Goal: Task Accomplishment & Management: Use online tool/utility

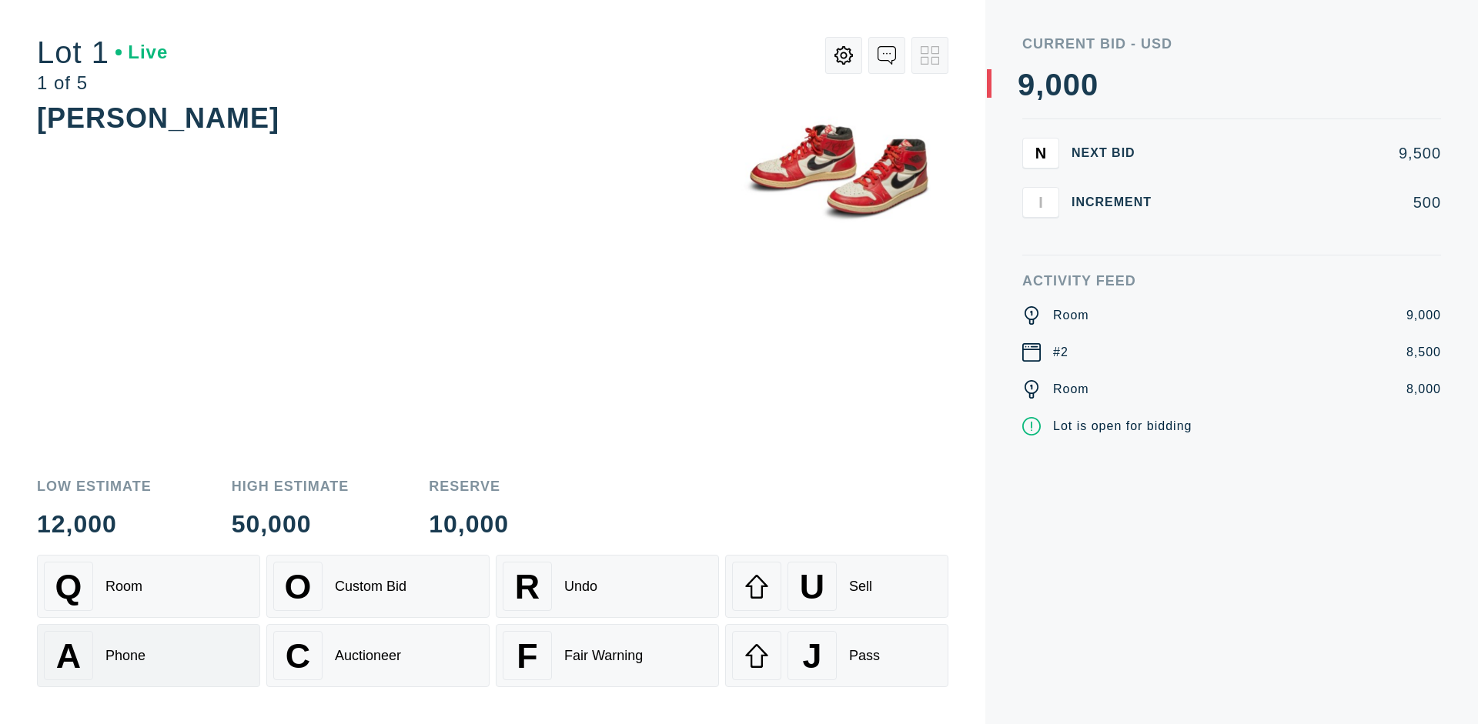
click at [149, 656] on div "A Phone" at bounding box center [148, 655] width 209 height 49
click at [378, 586] on div "Custom Bid" at bounding box center [371, 587] width 72 height 16
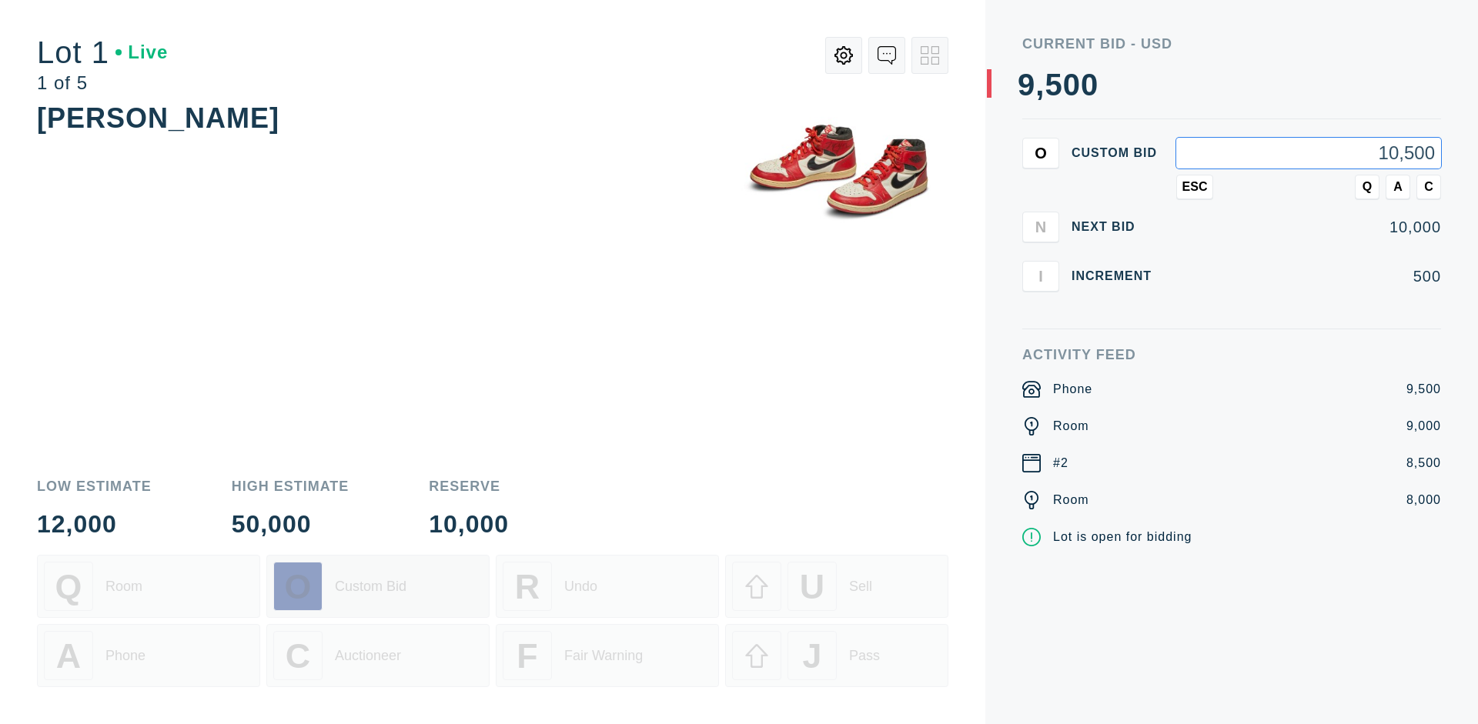
type input "10,500"
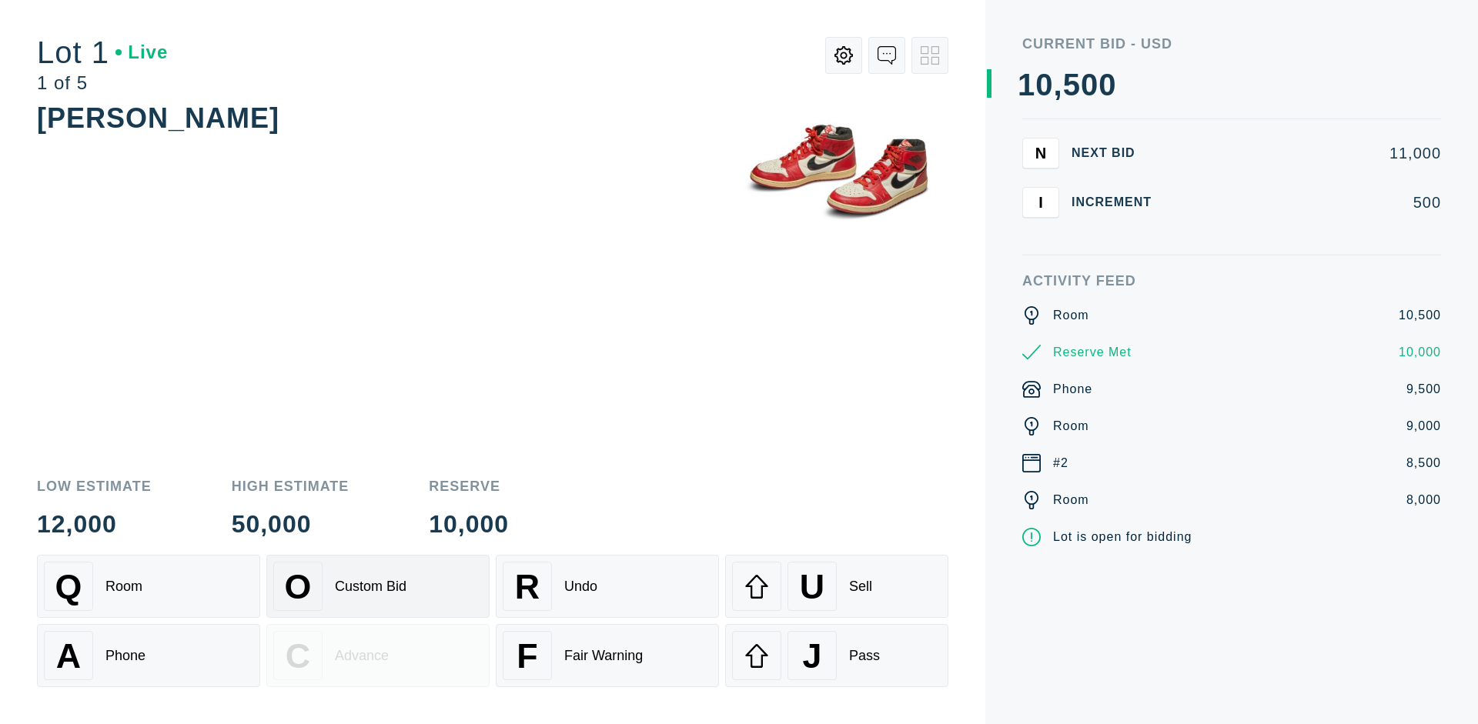
click at [378, 586] on div "Custom Bid" at bounding box center [371, 587] width 72 height 16
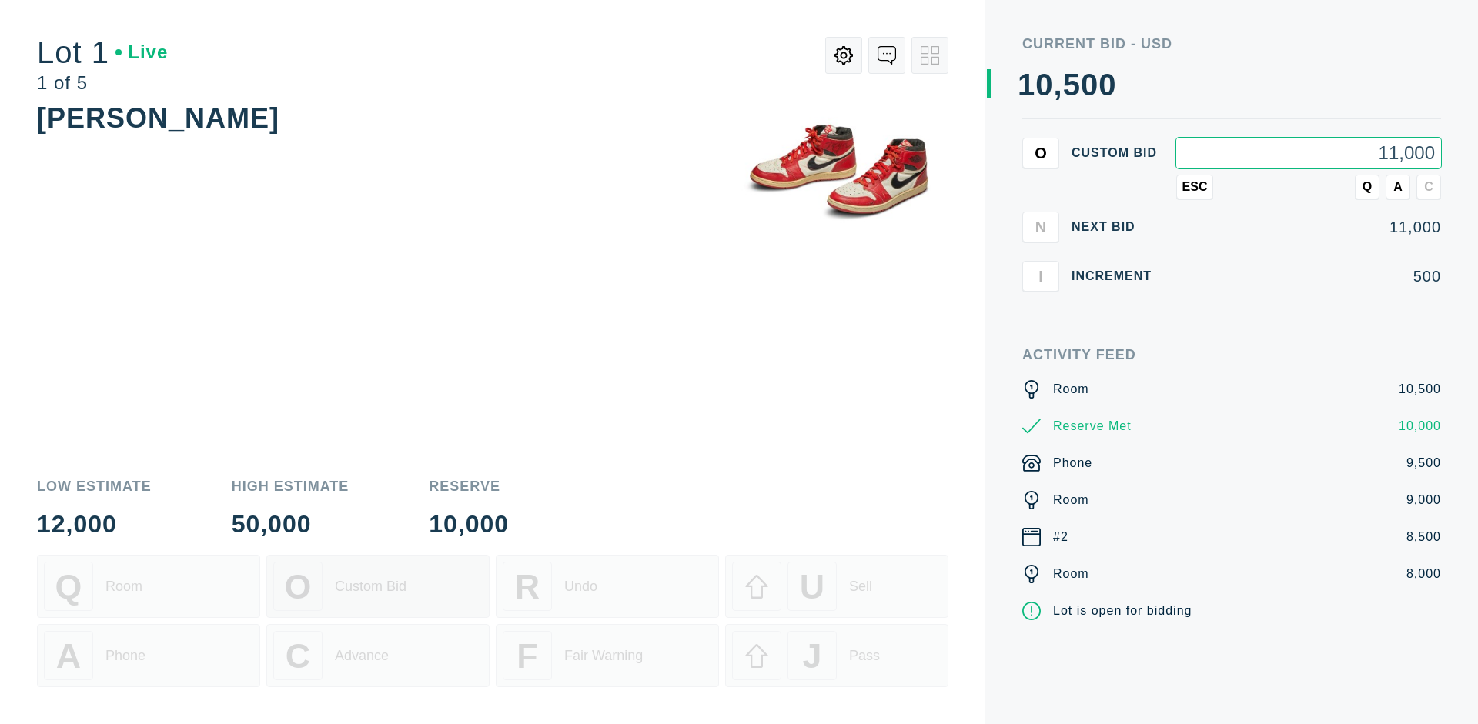
type input "11,000"
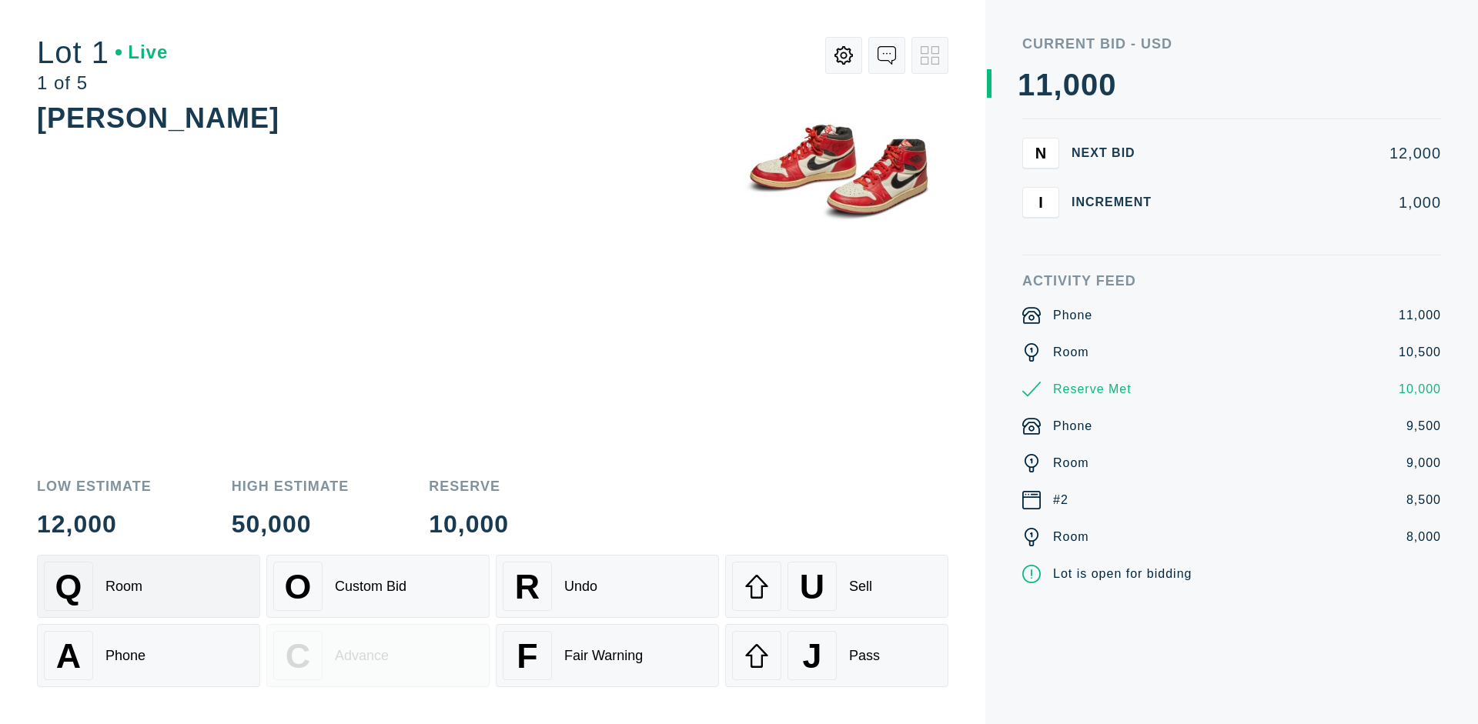
click at [149, 586] on div "Q Room" at bounding box center [148, 586] width 209 height 49
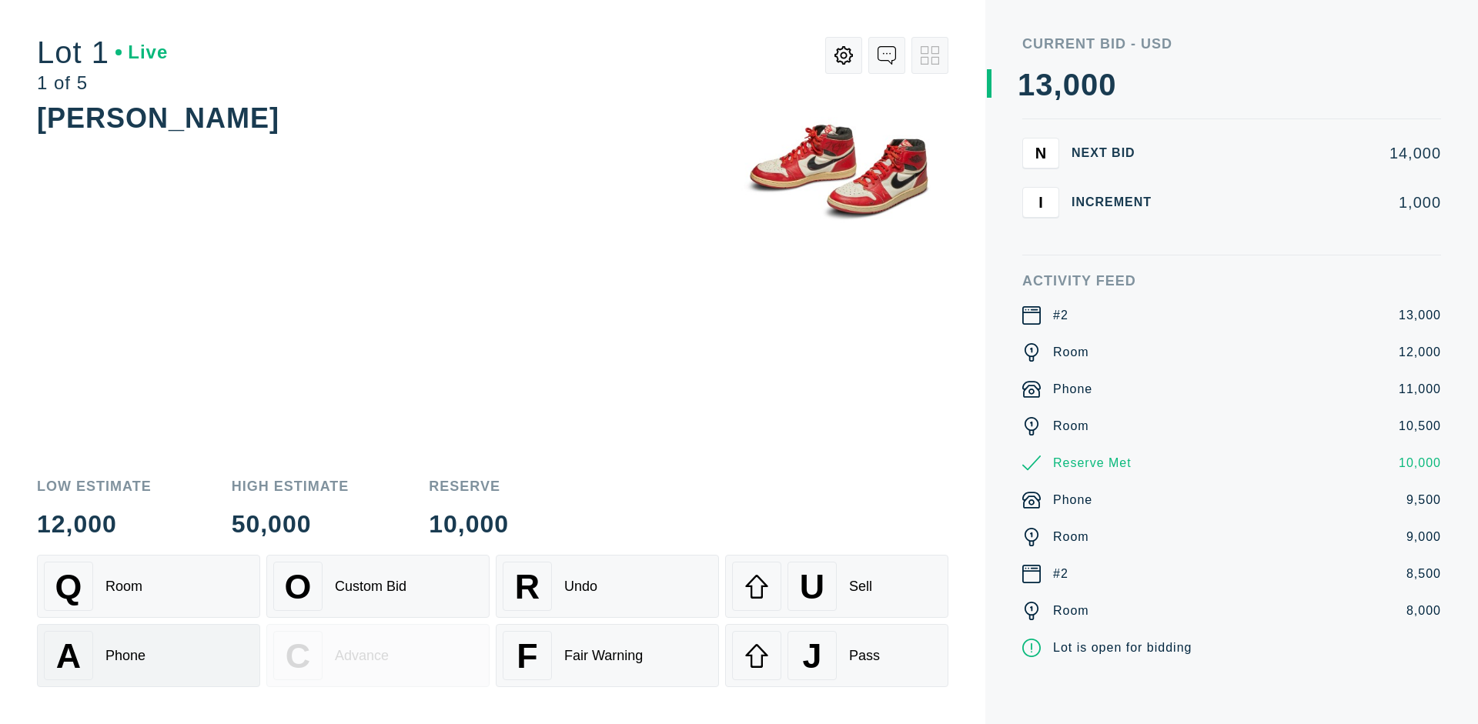
click at [149, 656] on div "A Phone" at bounding box center [148, 655] width 209 height 49
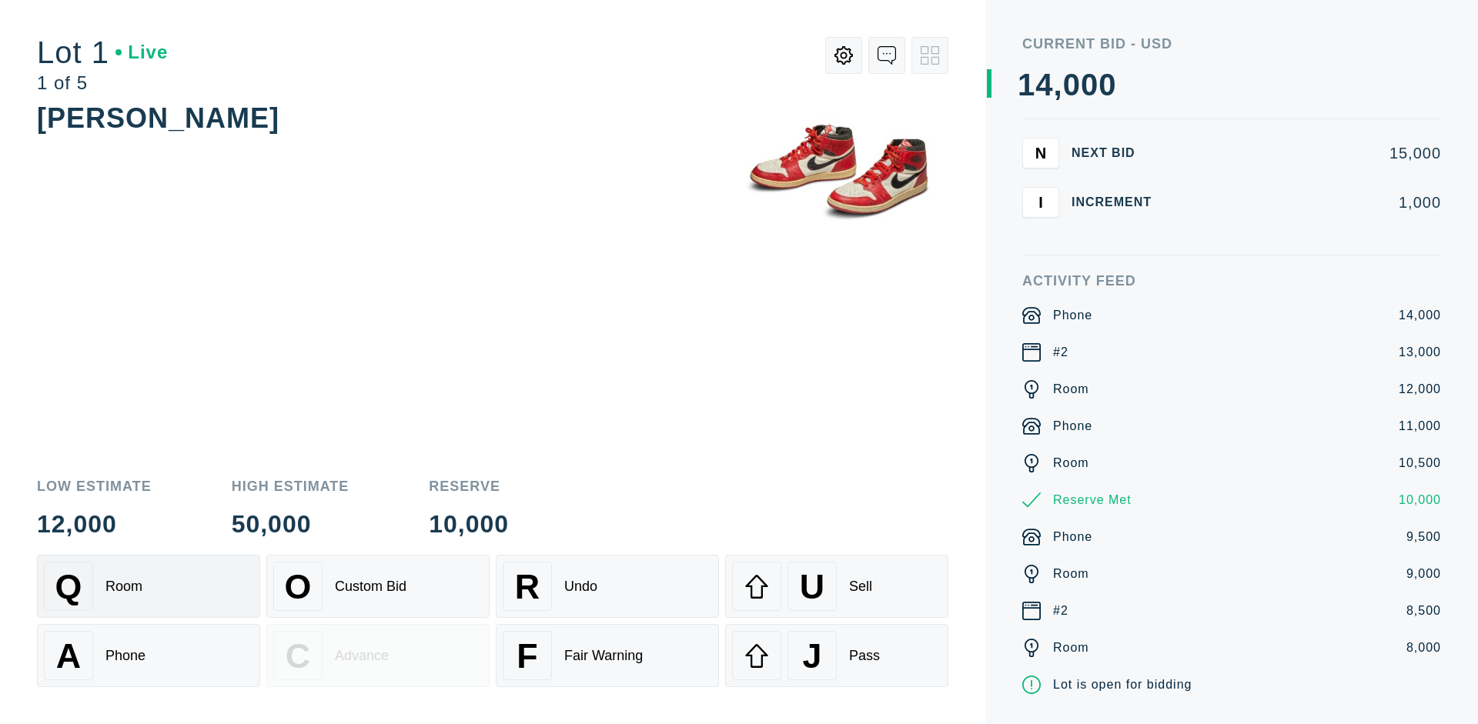
click at [149, 586] on div "Q Room" at bounding box center [148, 586] width 209 height 49
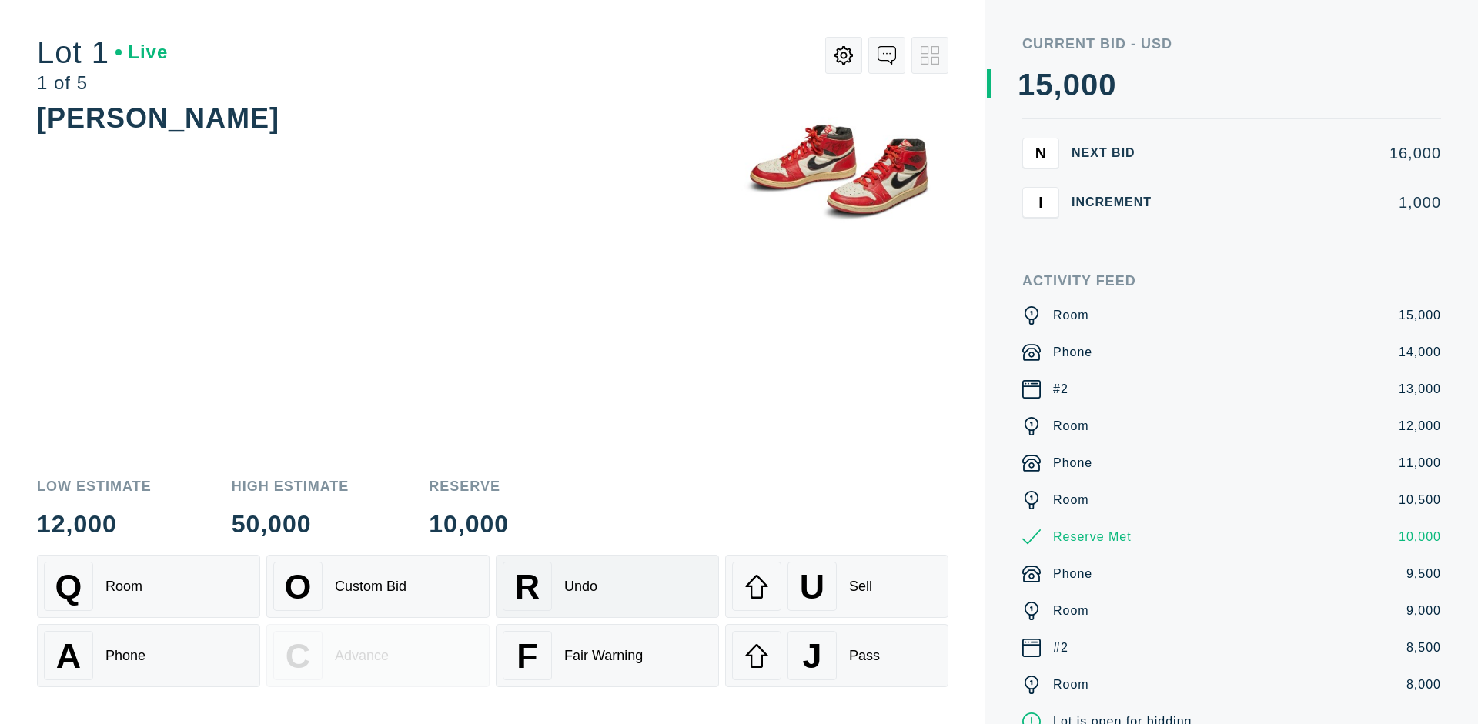
click at [607, 586] on div "R Undo" at bounding box center [607, 586] width 209 height 49
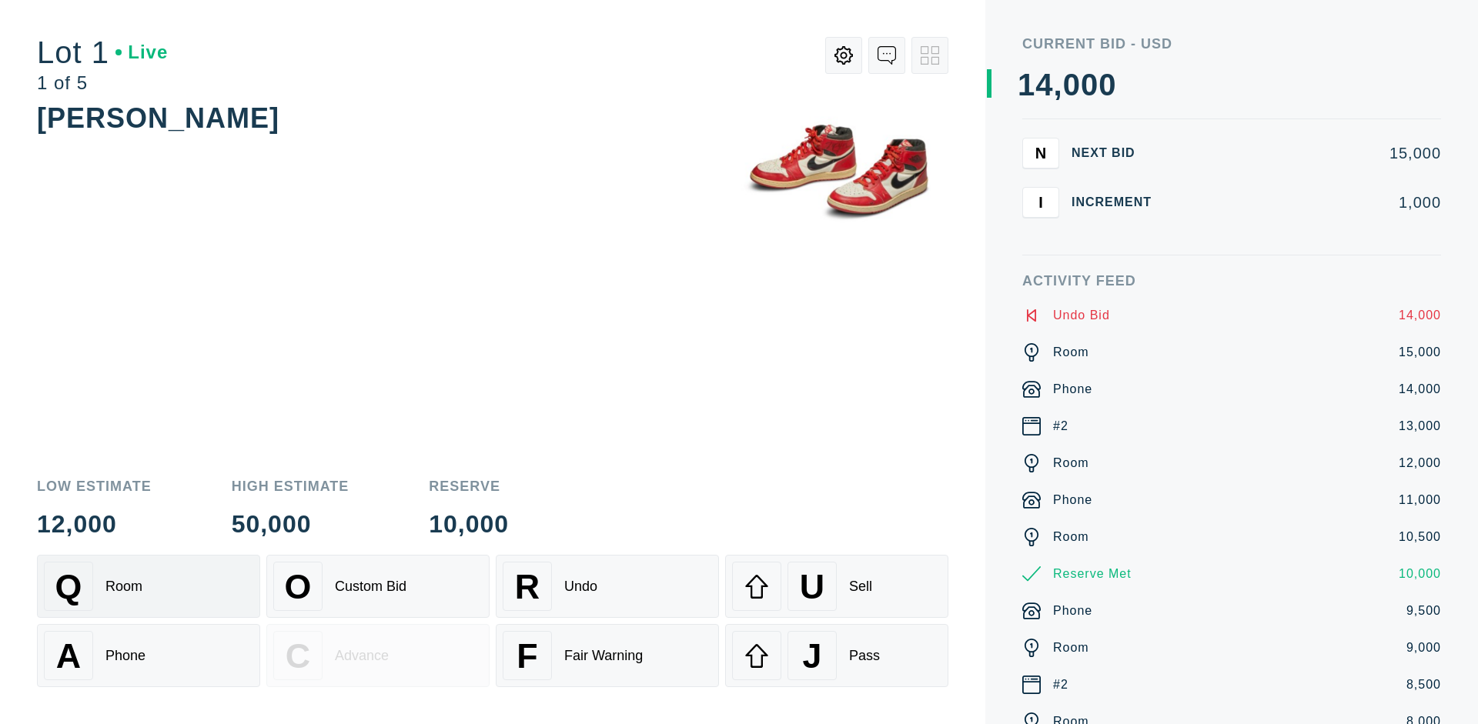
click at [149, 586] on div "Q Room" at bounding box center [148, 586] width 209 height 49
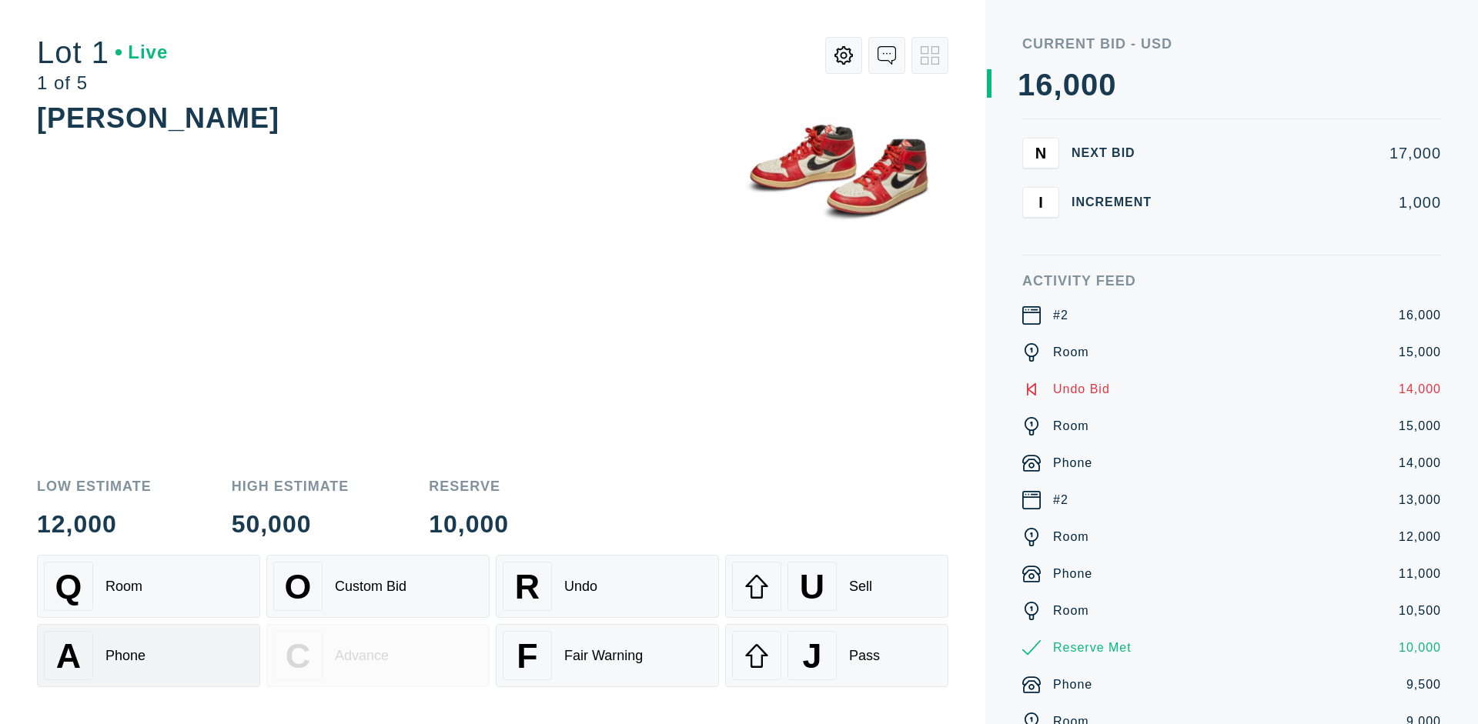
click at [149, 656] on div "A Phone" at bounding box center [148, 655] width 209 height 49
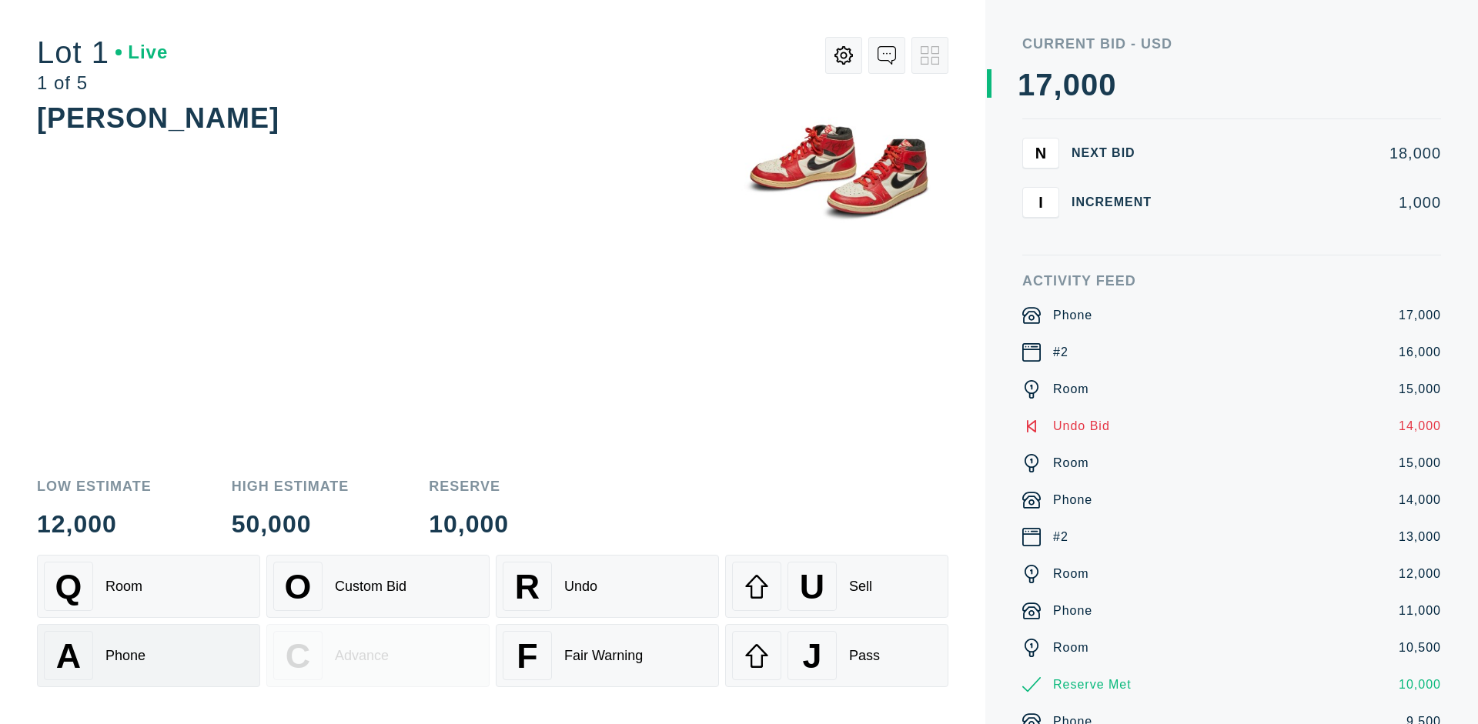
click at [149, 586] on div "Q Room" at bounding box center [148, 586] width 209 height 49
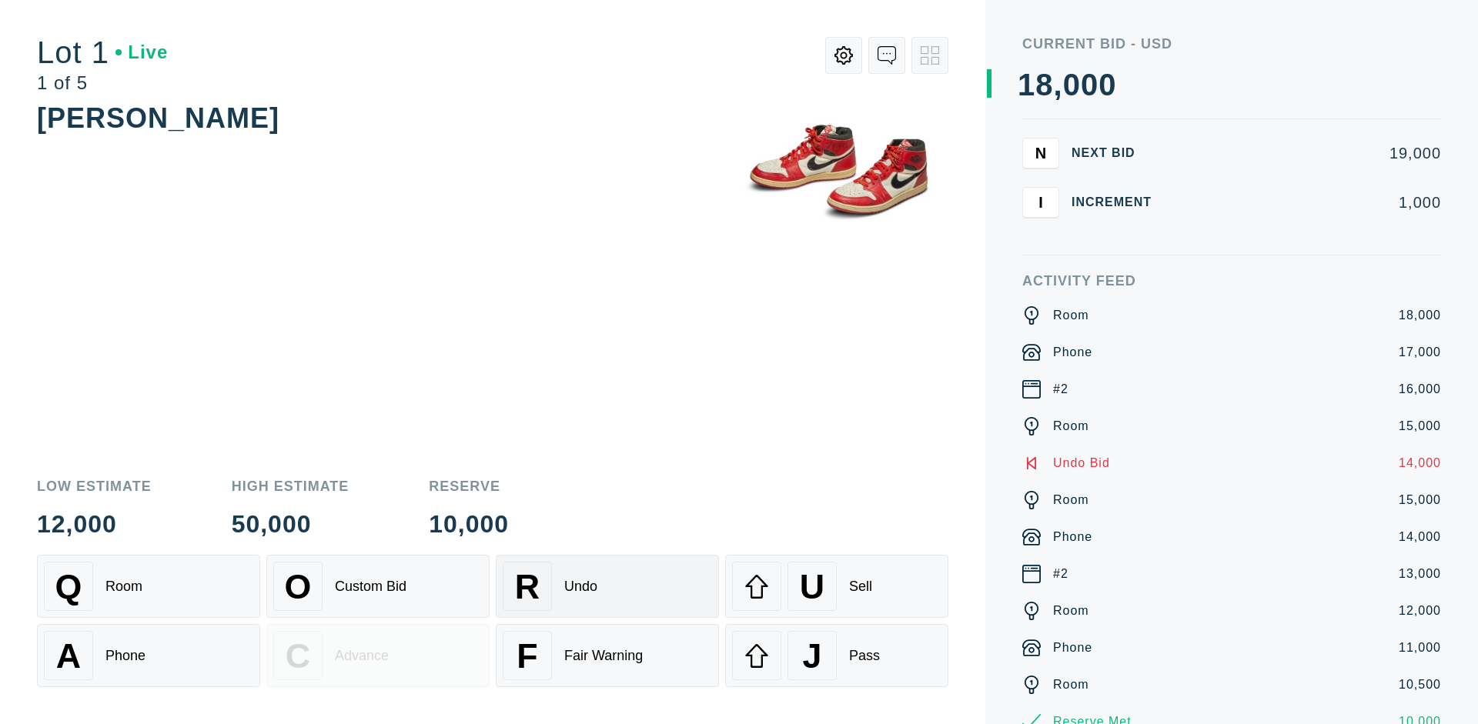
click at [607, 586] on div "R Undo" at bounding box center [607, 586] width 209 height 49
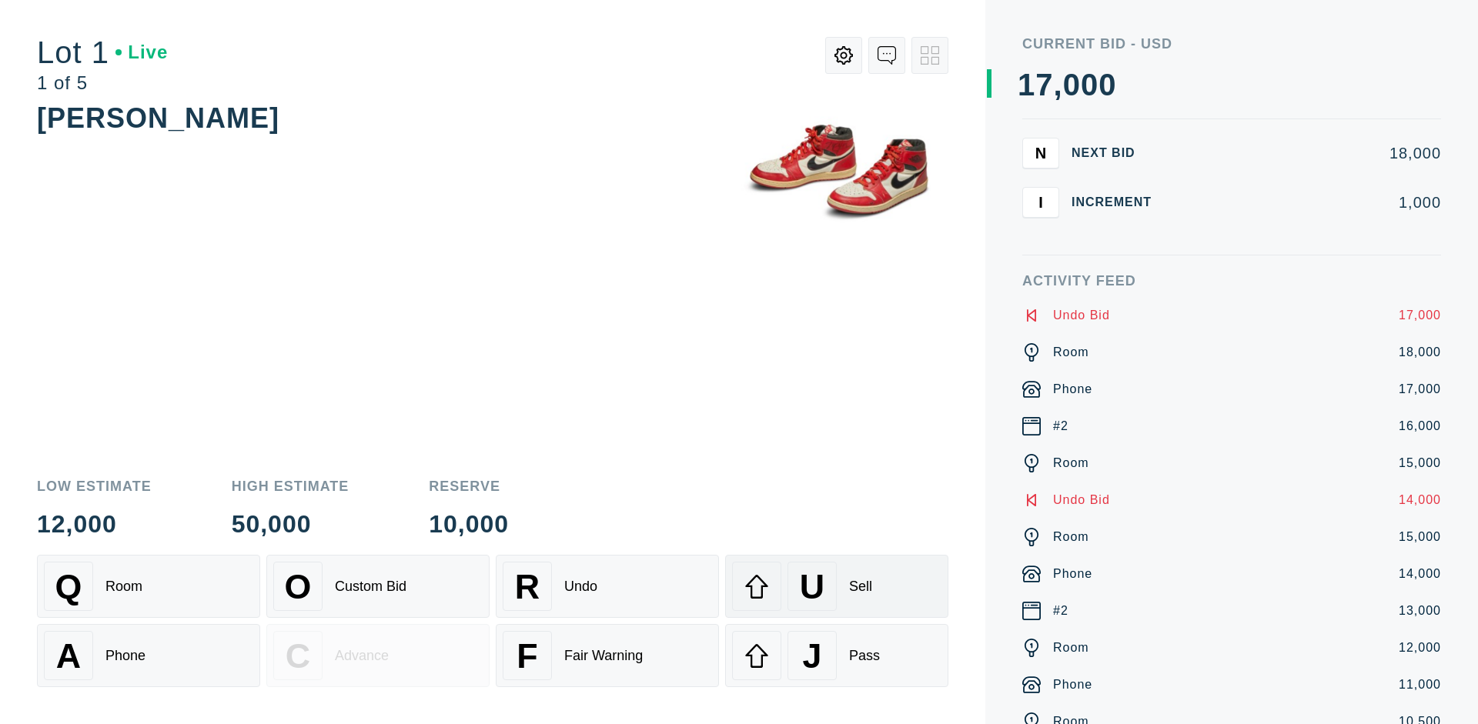
click at [837, 586] on div "U Sell" at bounding box center [836, 586] width 209 height 49
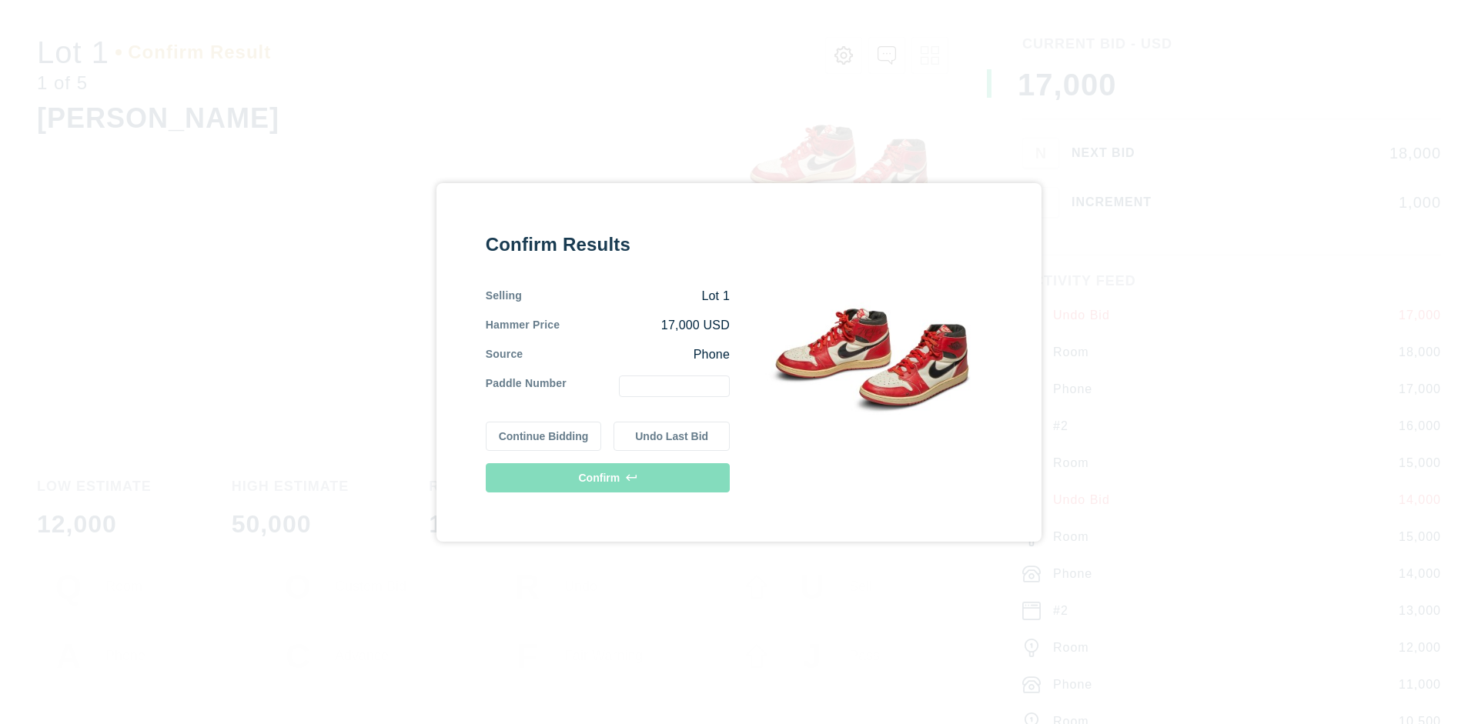
click at [544, 436] on button "Continue Bidding" at bounding box center [544, 436] width 116 height 29
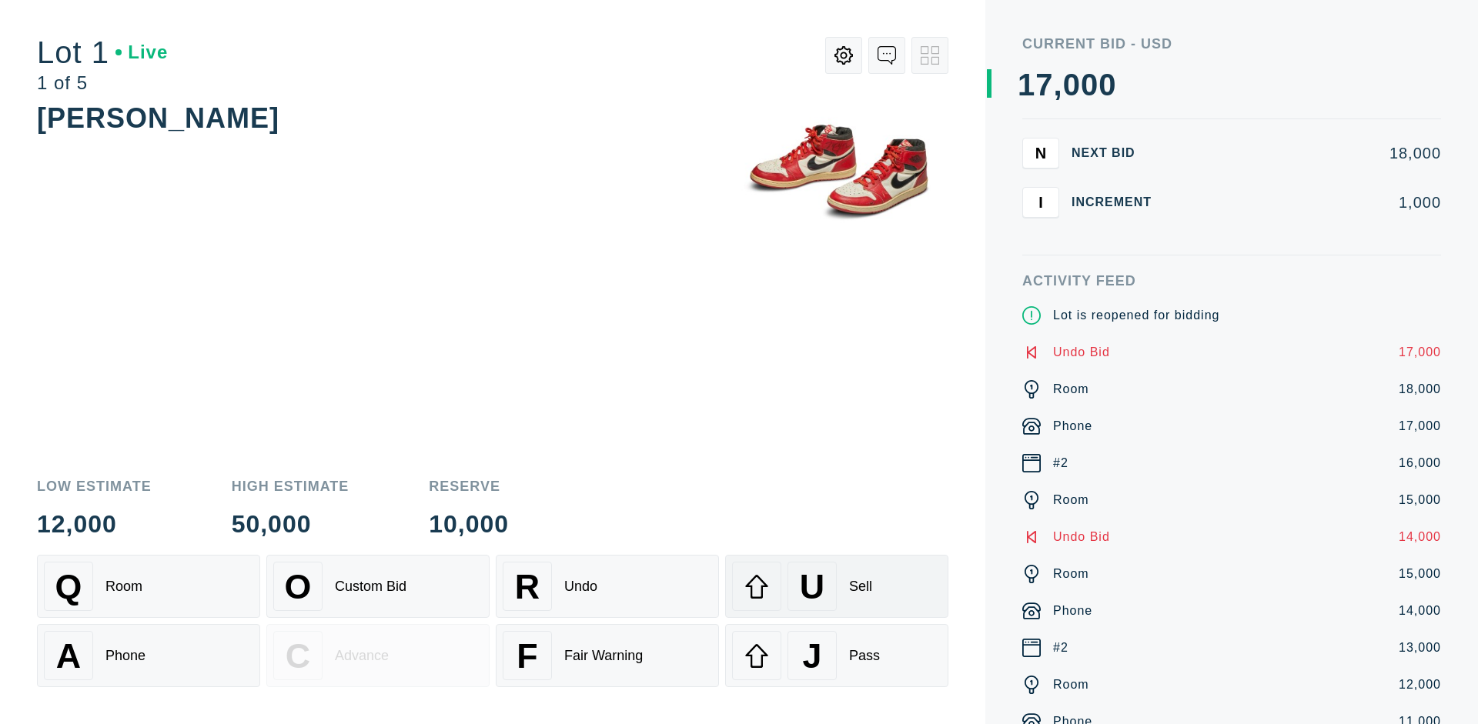
click at [837, 586] on div "U Sell" at bounding box center [836, 586] width 209 height 49
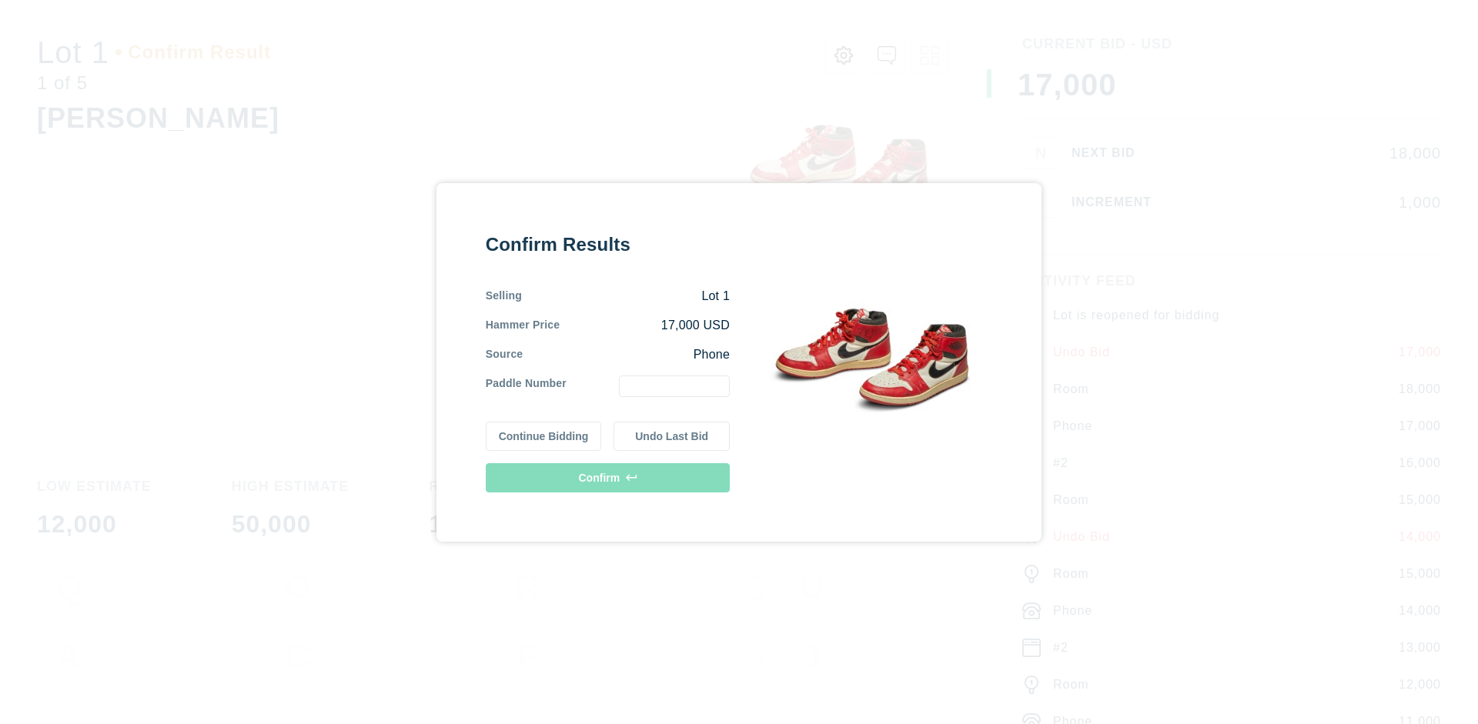
click at [672, 436] on button "Undo Last Bid" at bounding box center [671, 436] width 116 height 29
click at [544, 433] on button "Continue Bidding" at bounding box center [544, 433] width 116 height 29
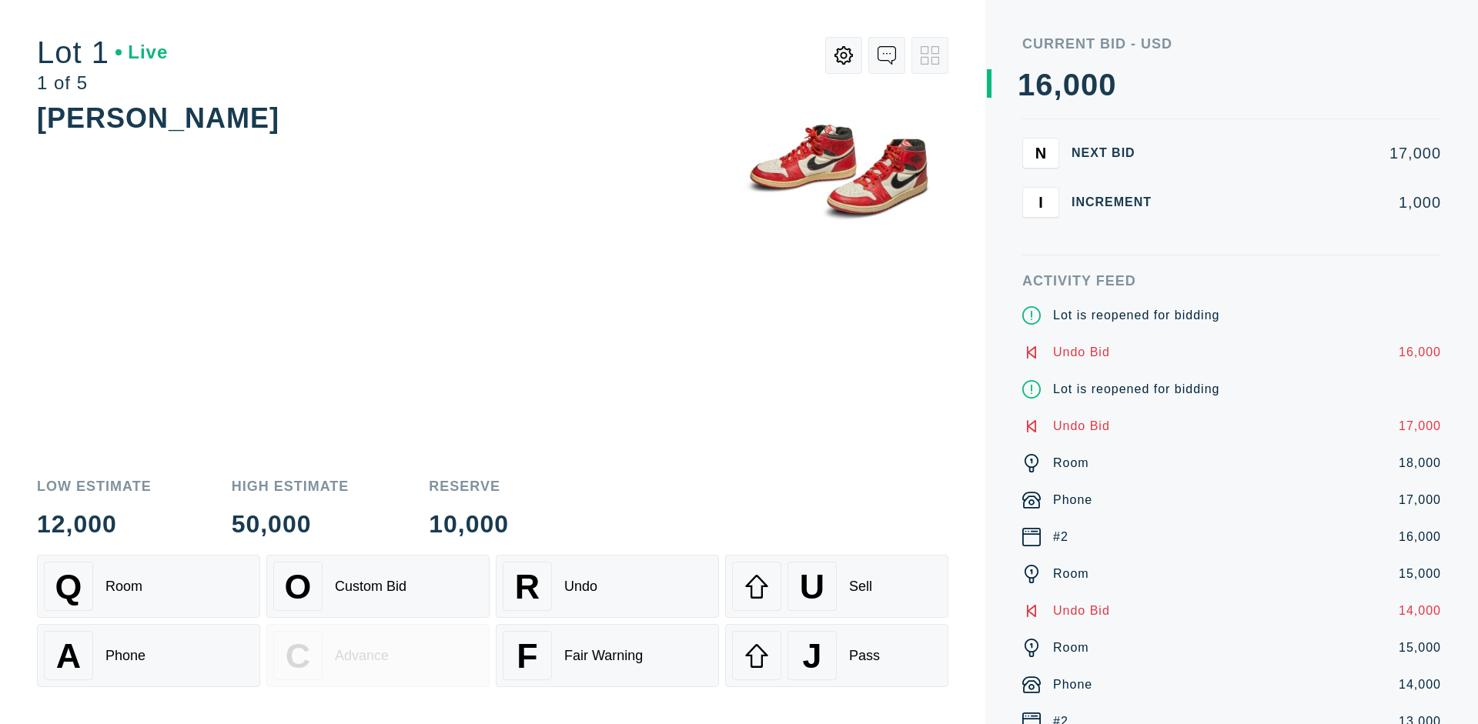
click at [837, 656] on div "J Pass" at bounding box center [836, 655] width 209 height 49
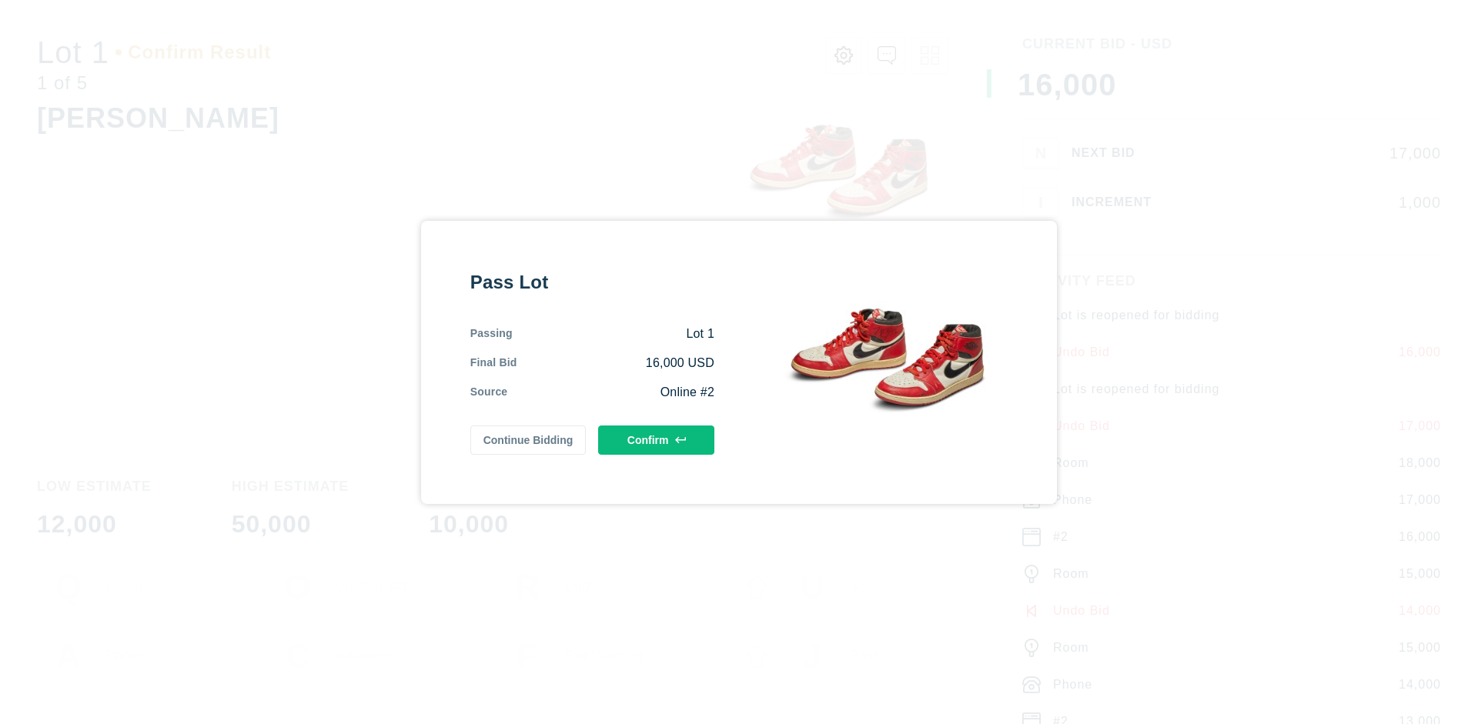
click at [656, 439] on button "Confirm" at bounding box center [656, 440] width 116 height 29
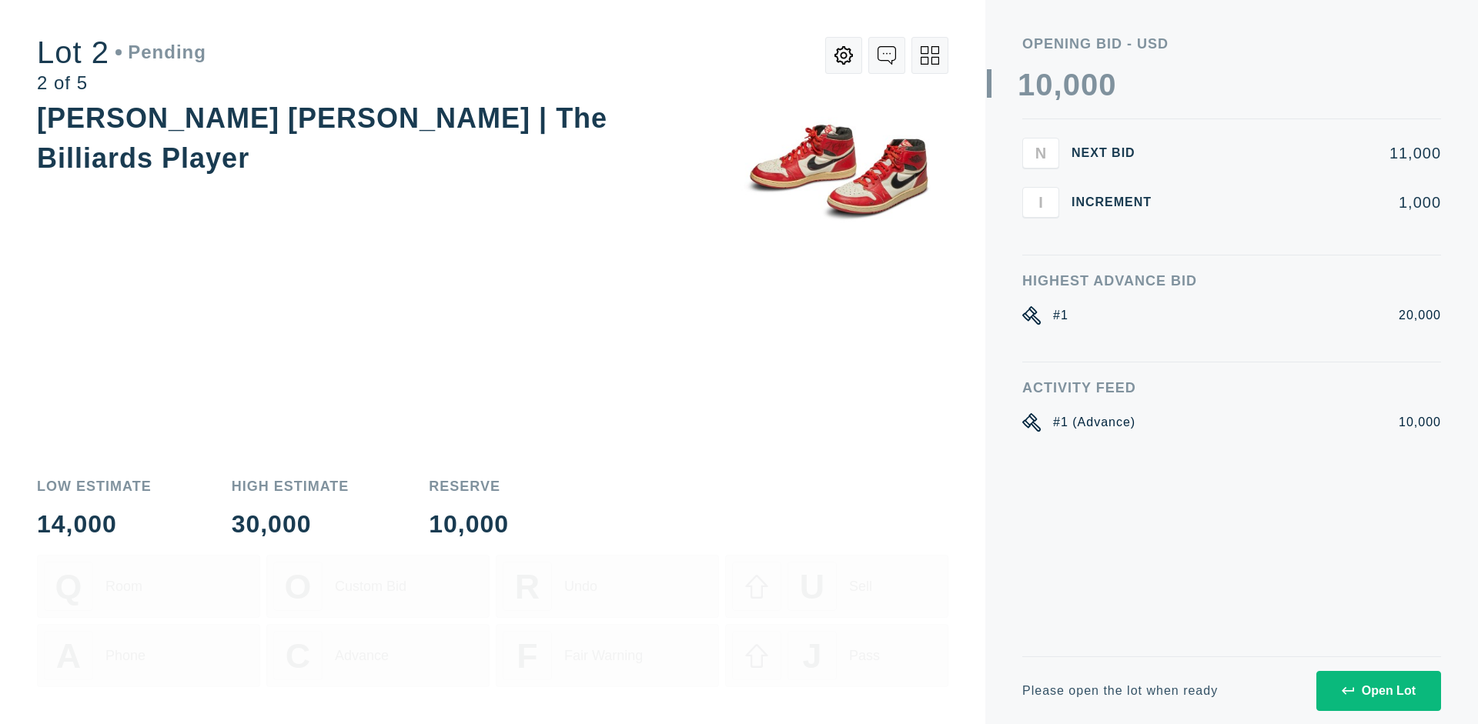
click at [1378, 690] on div "Open Lot" at bounding box center [1378, 691] width 74 height 14
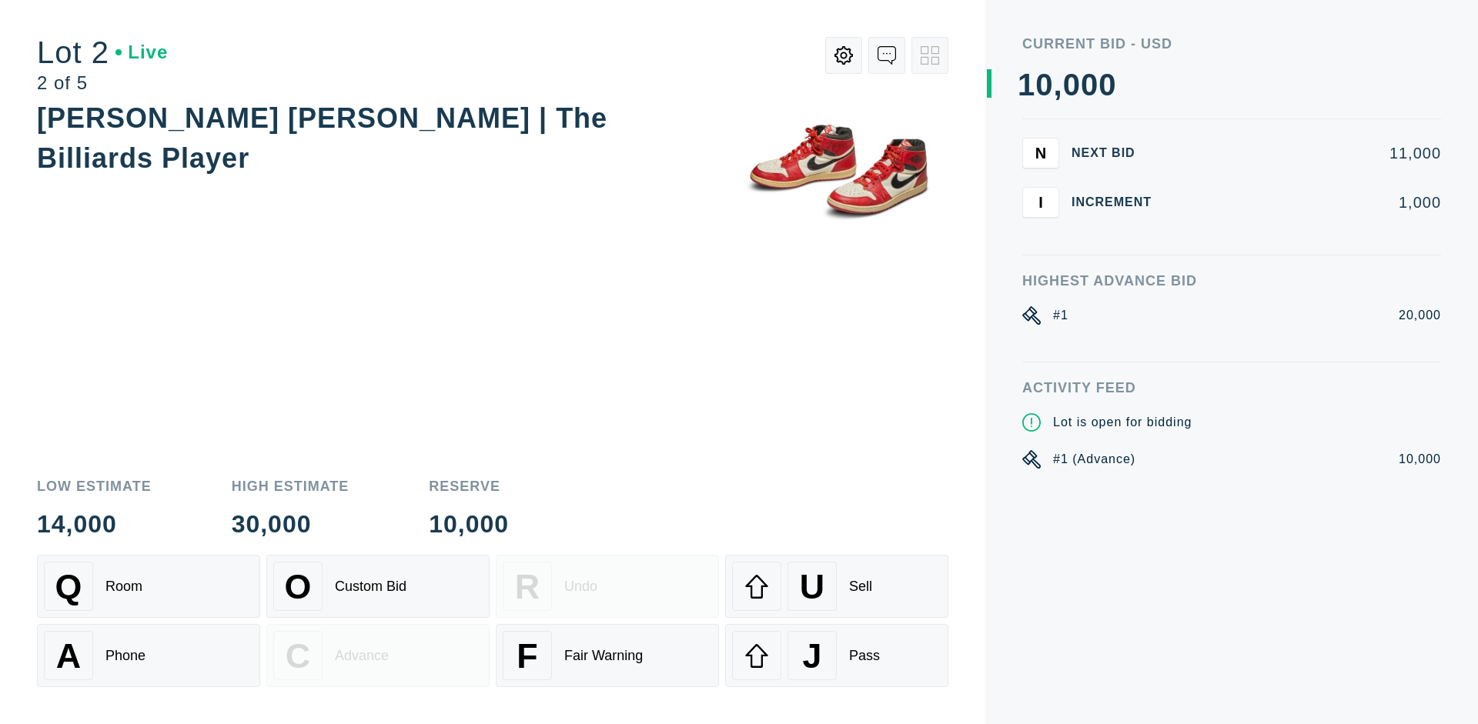
click at [149, 586] on div "Q Room" at bounding box center [148, 586] width 209 height 49
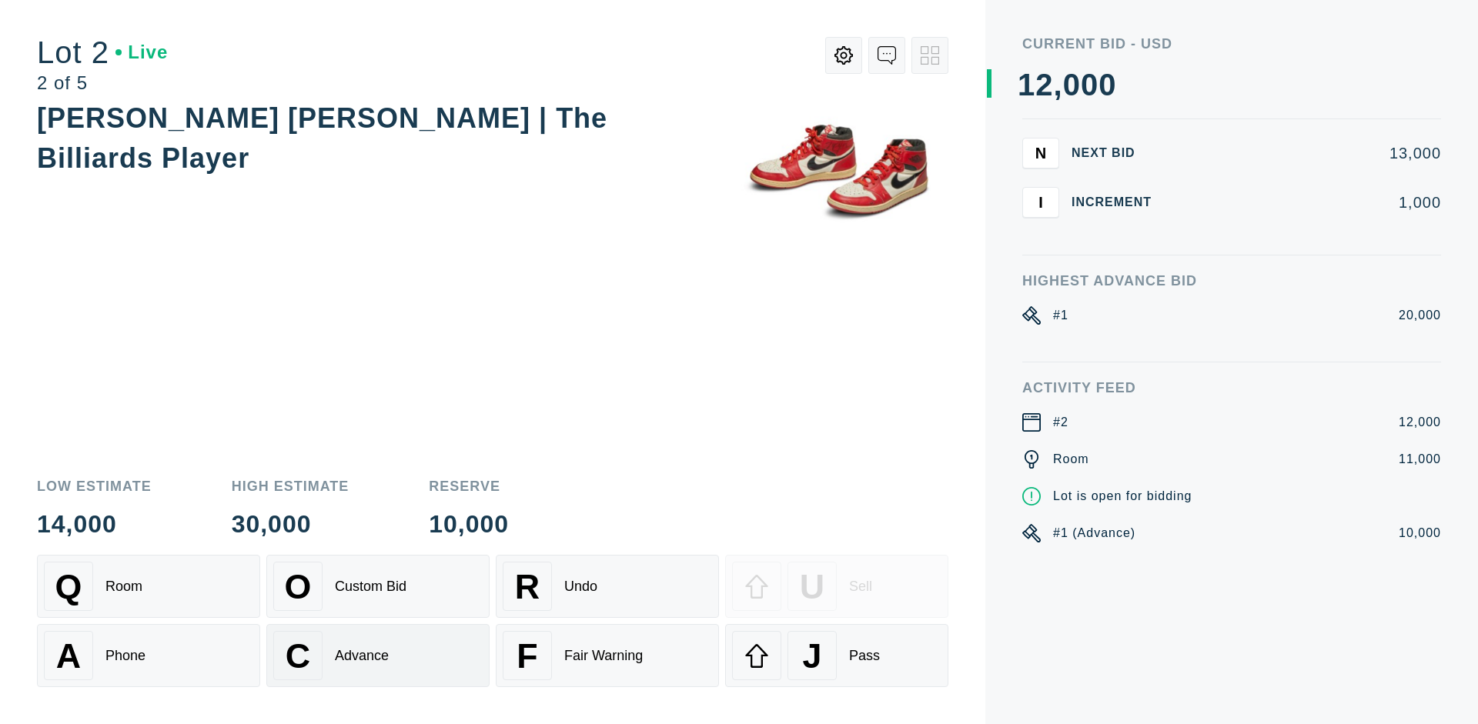
click at [378, 656] on div "Advance" at bounding box center [362, 656] width 54 height 16
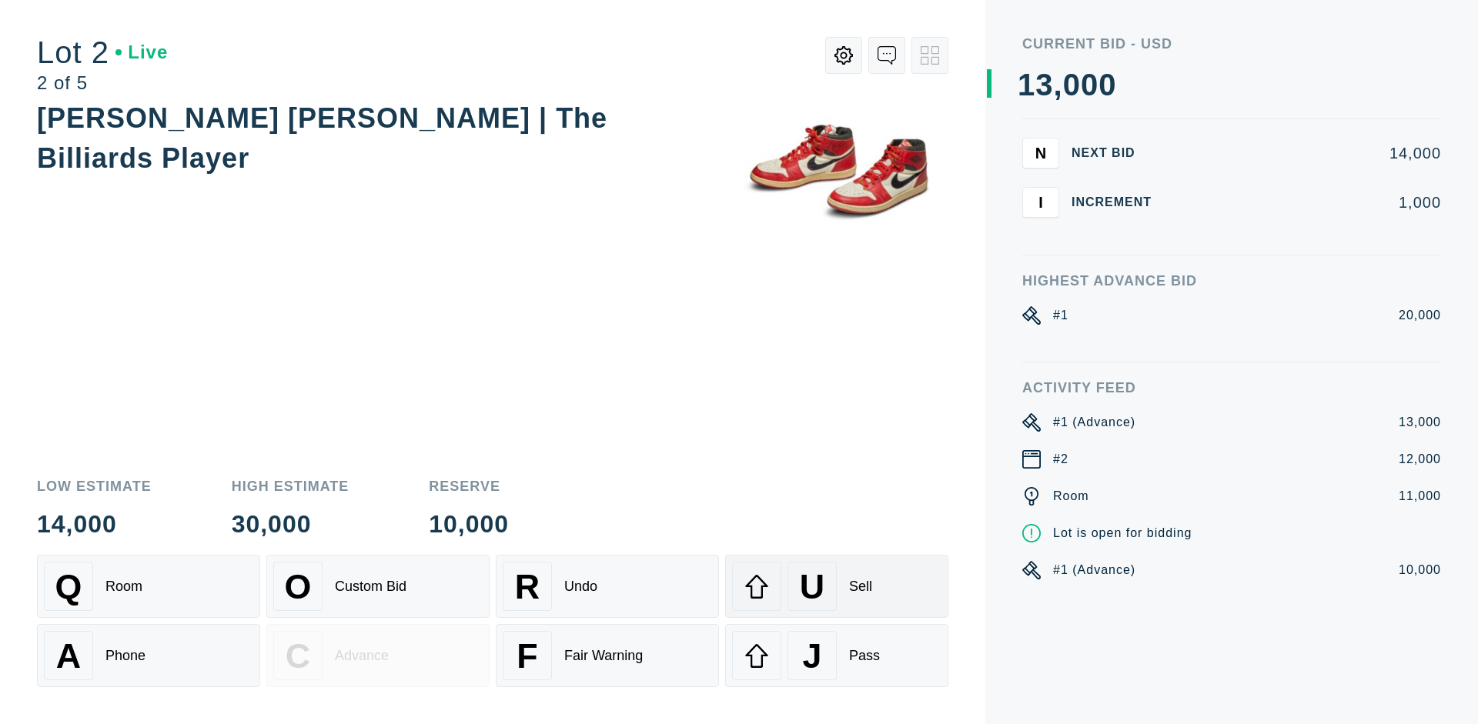
click at [837, 586] on div "U Sell" at bounding box center [836, 586] width 209 height 49
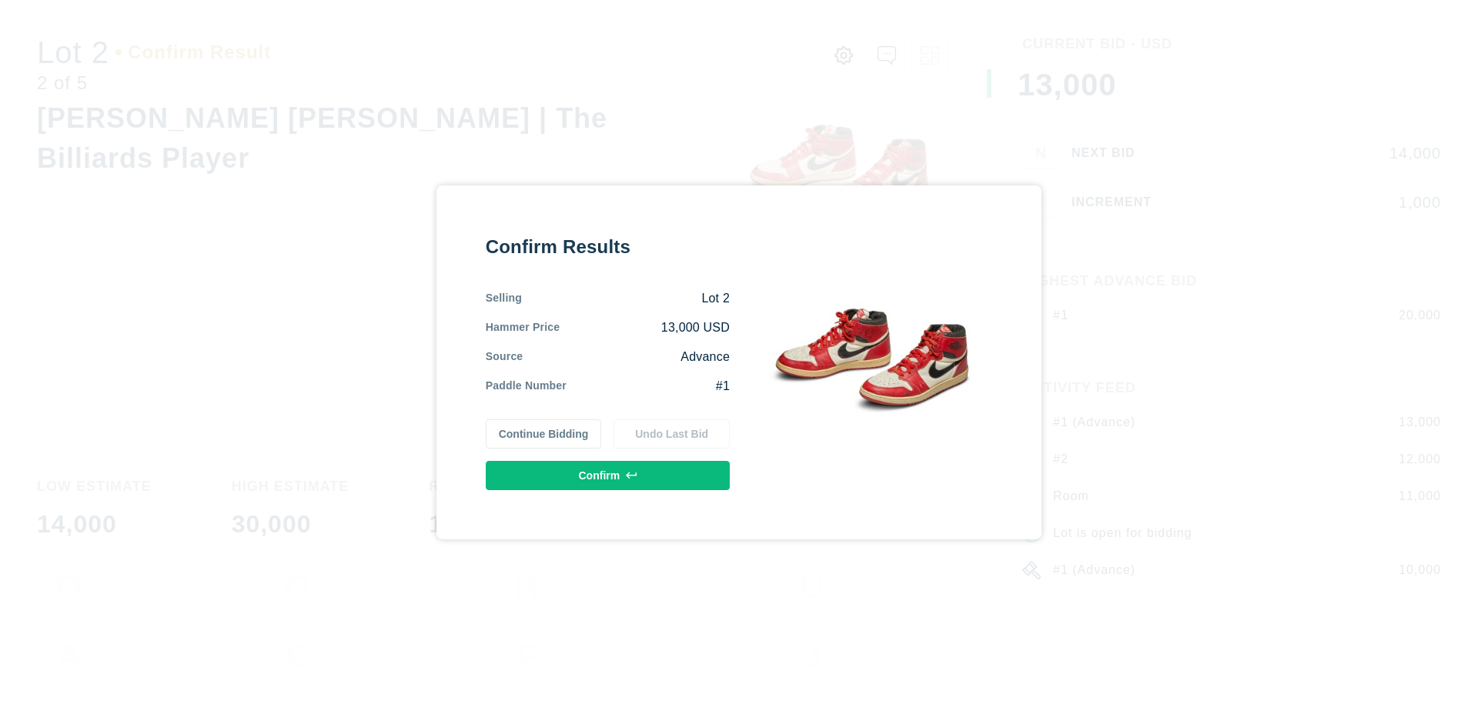
click at [608, 475] on button "Confirm" at bounding box center [608, 475] width 244 height 29
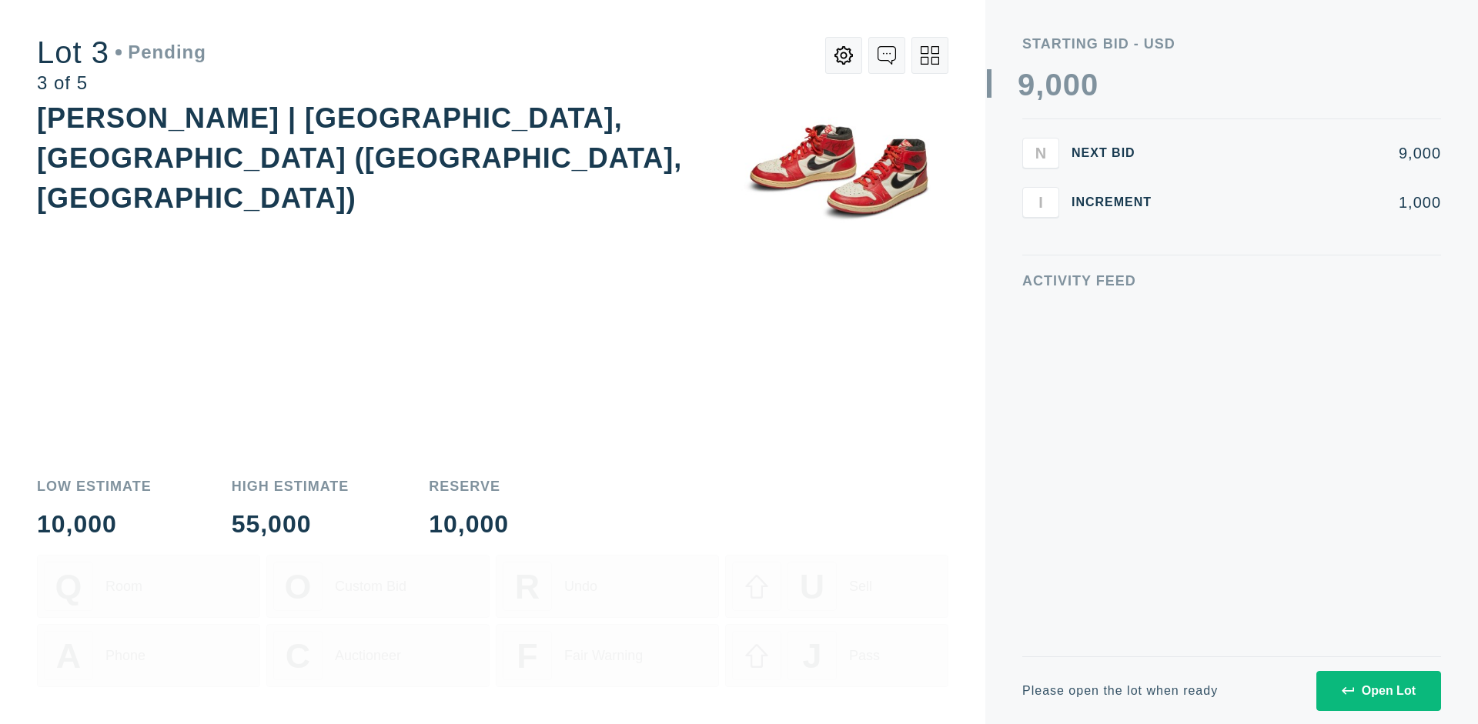
click at [1378, 690] on div "Open Lot" at bounding box center [1378, 691] width 74 height 14
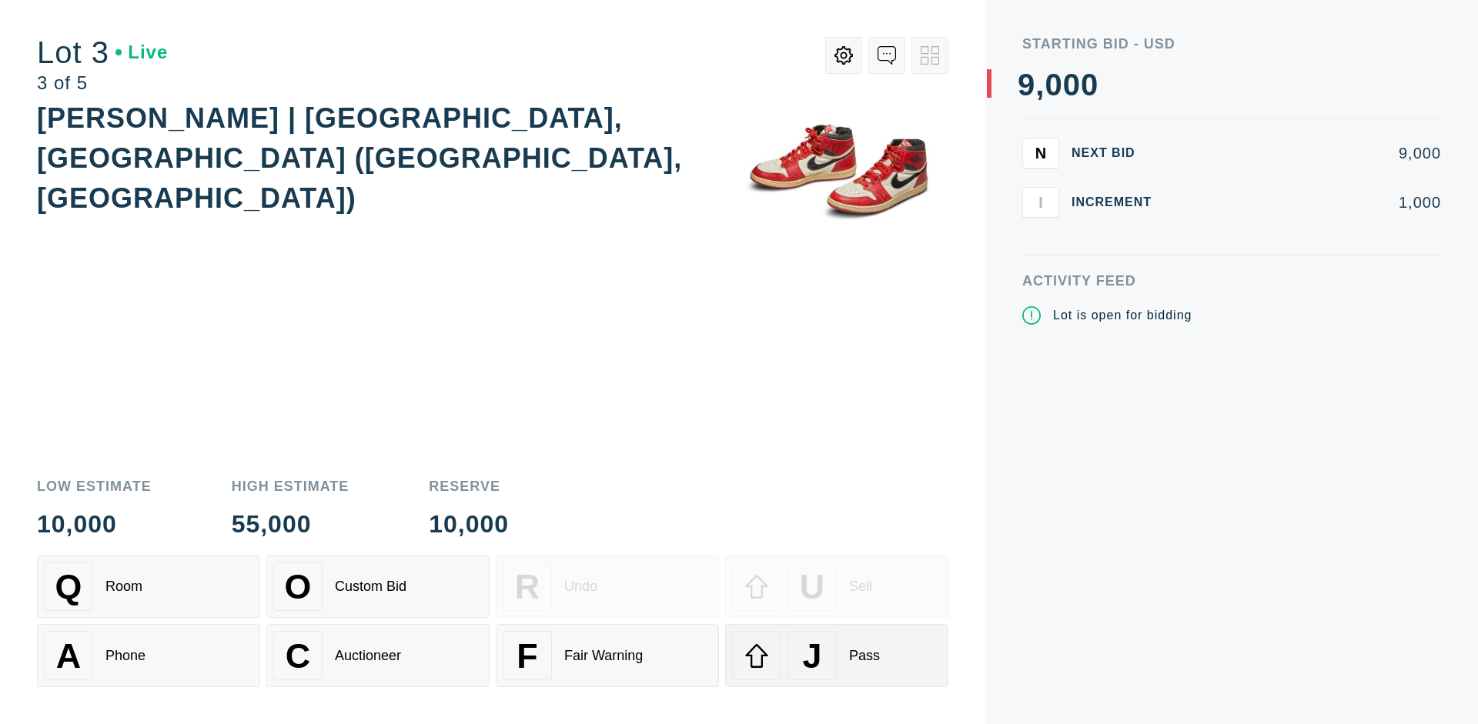
click at [837, 656] on div "J Pass" at bounding box center [836, 655] width 209 height 49
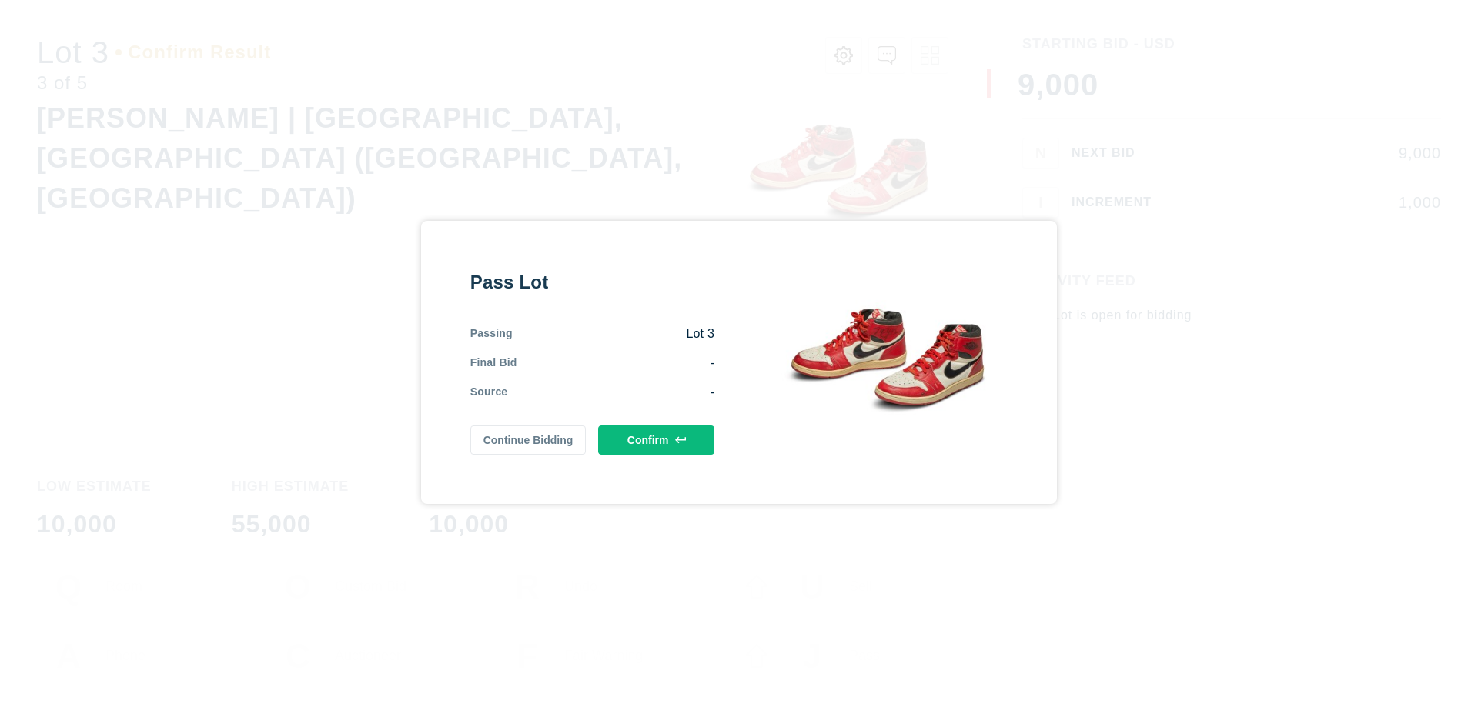
click at [656, 439] on button "Confirm" at bounding box center [656, 440] width 116 height 29
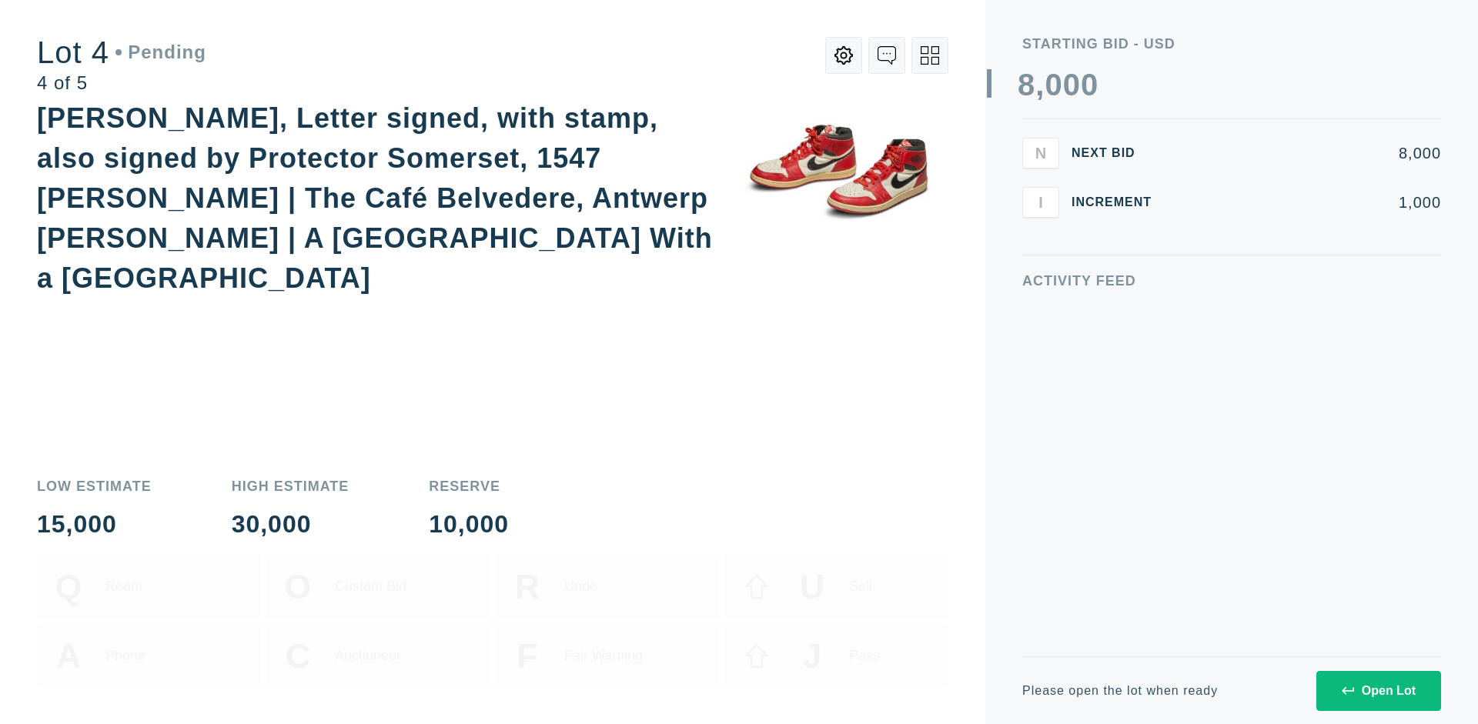
click at [1378, 690] on div "Open Lot" at bounding box center [1378, 691] width 74 height 14
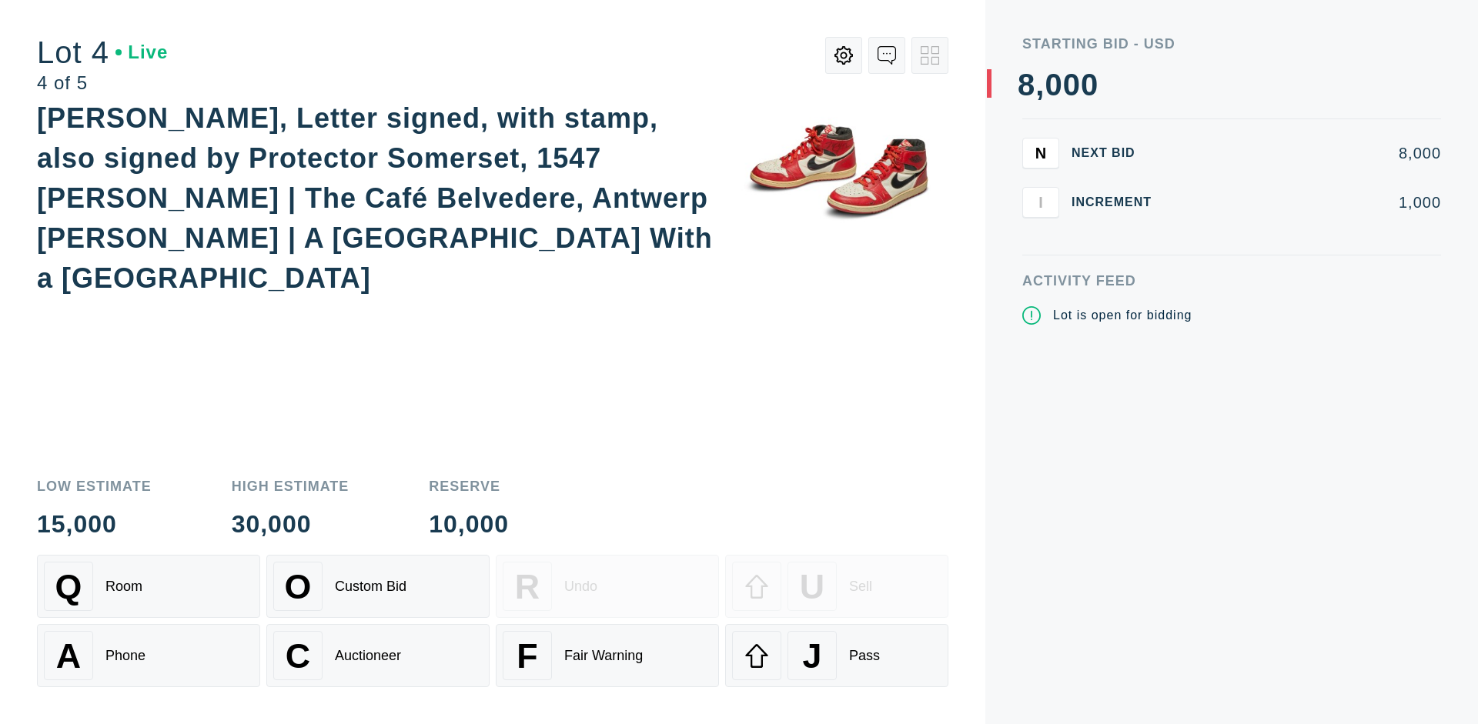
click at [149, 586] on div "Q Room" at bounding box center [148, 586] width 209 height 49
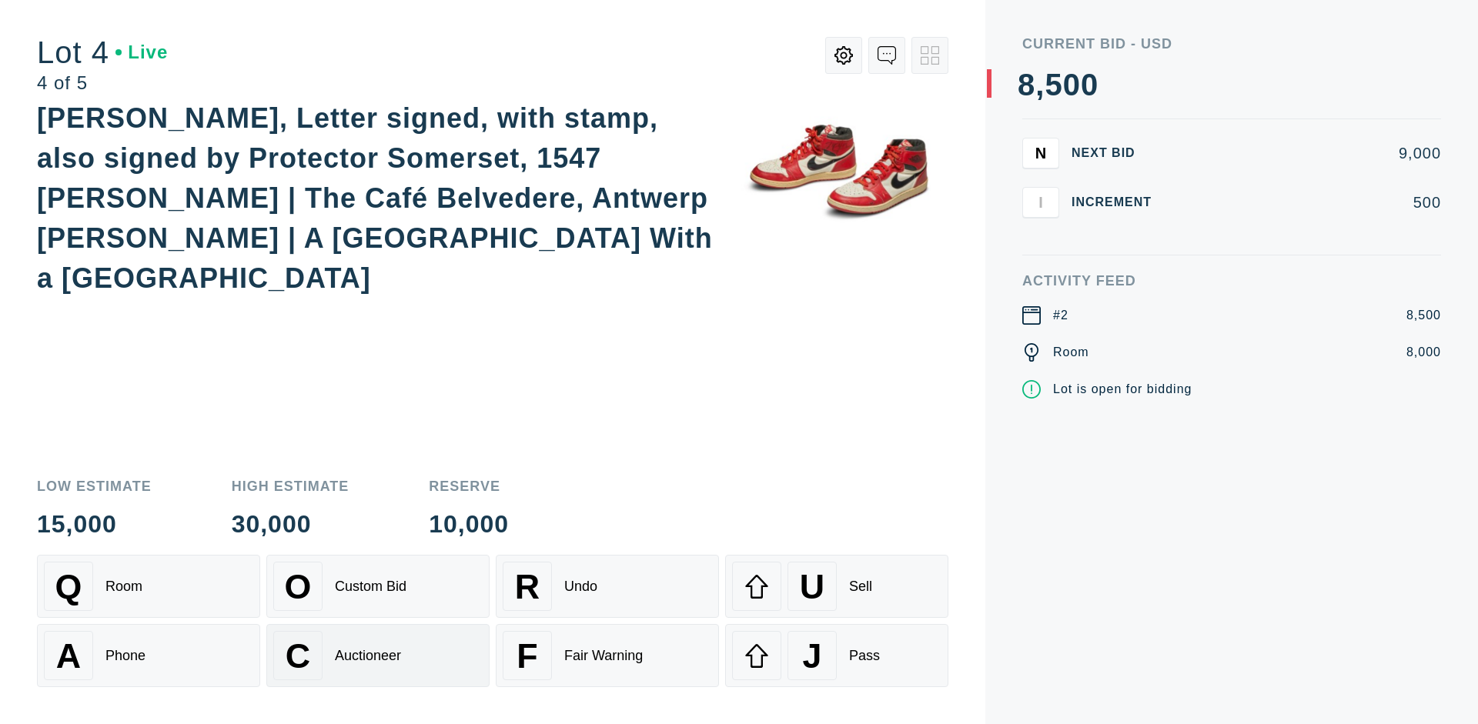
click at [378, 656] on div "Auctioneer" at bounding box center [368, 656] width 66 height 16
click at [837, 656] on div "J Pass" at bounding box center [836, 655] width 209 height 49
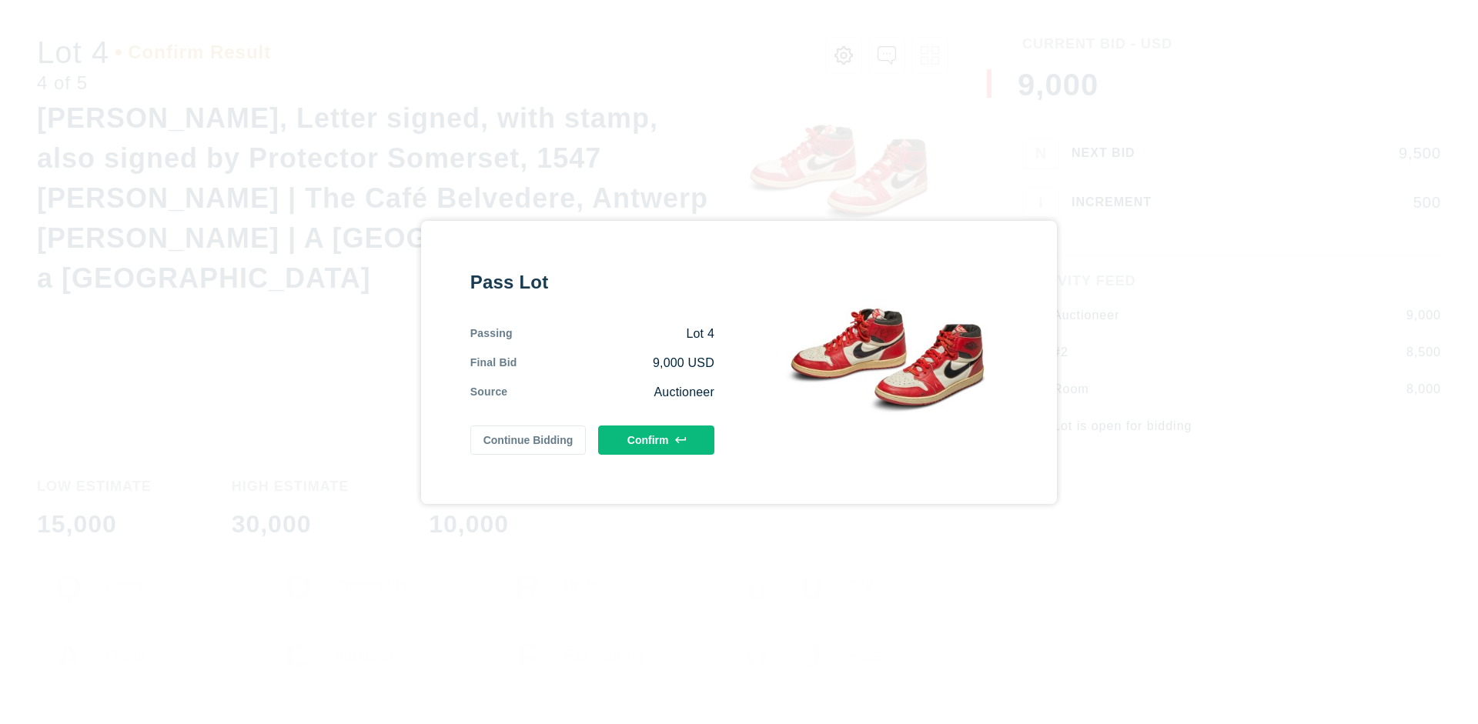
click at [656, 439] on button "Confirm" at bounding box center [656, 440] width 116 height 29
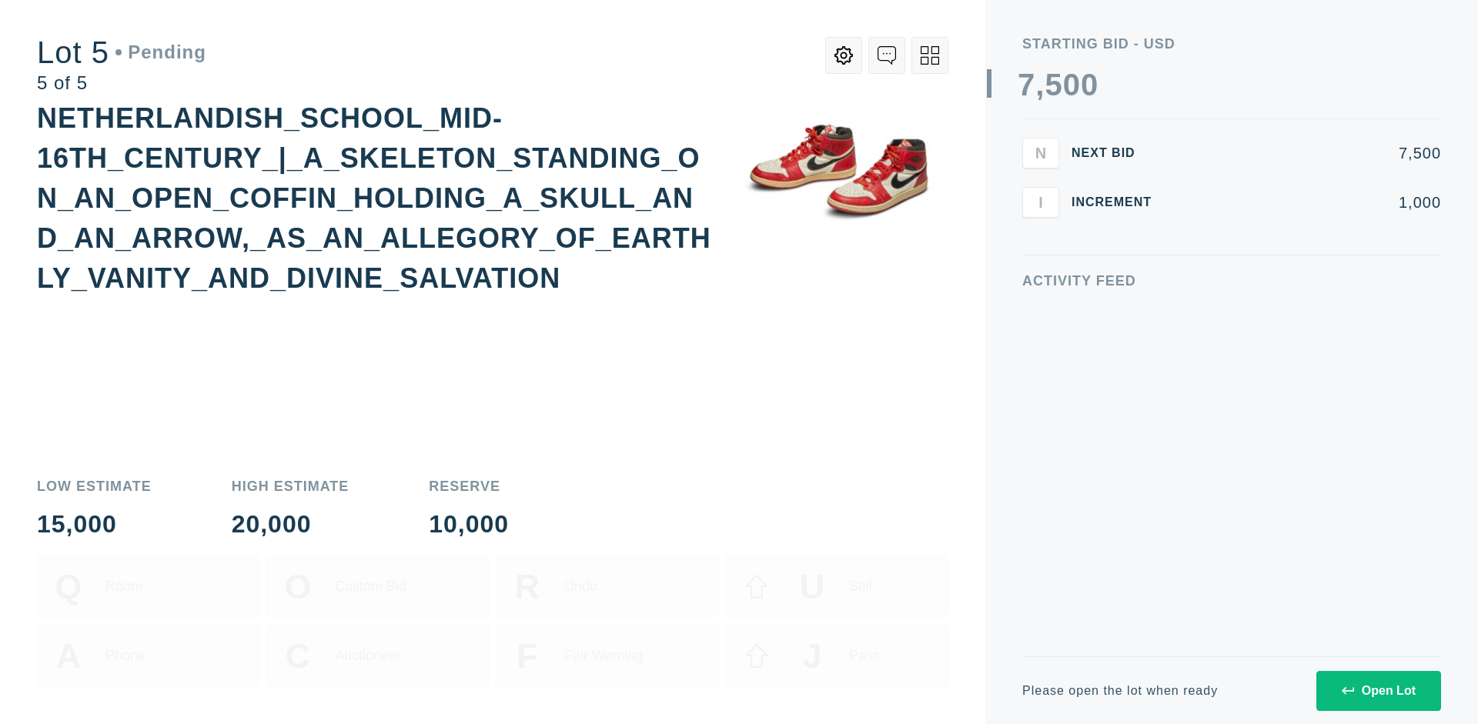
click at [1378, 690] on div "Open Lot" at bounding box center [1378, 691] width 74 height 14
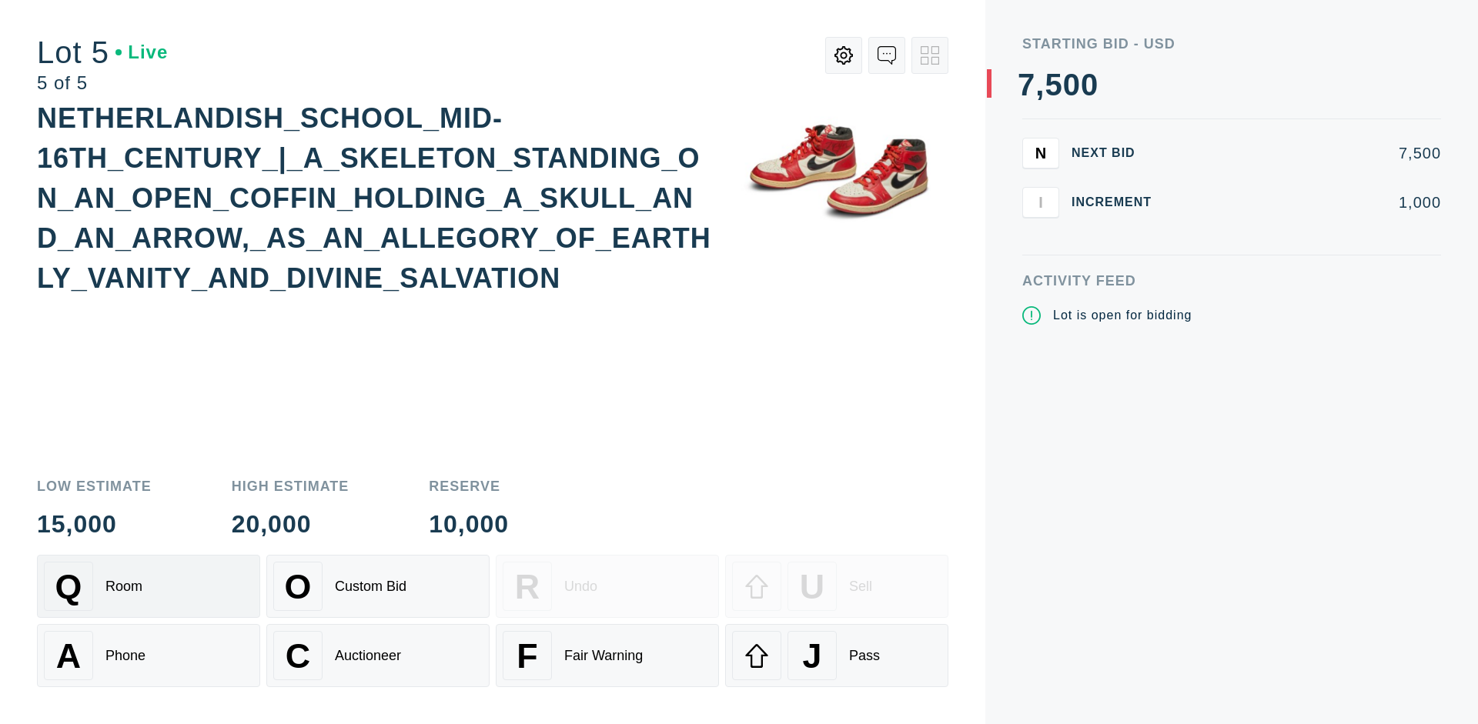
click at [149, 586] on div "Q Room" at bounding box center [148, 586] width 209 height 49
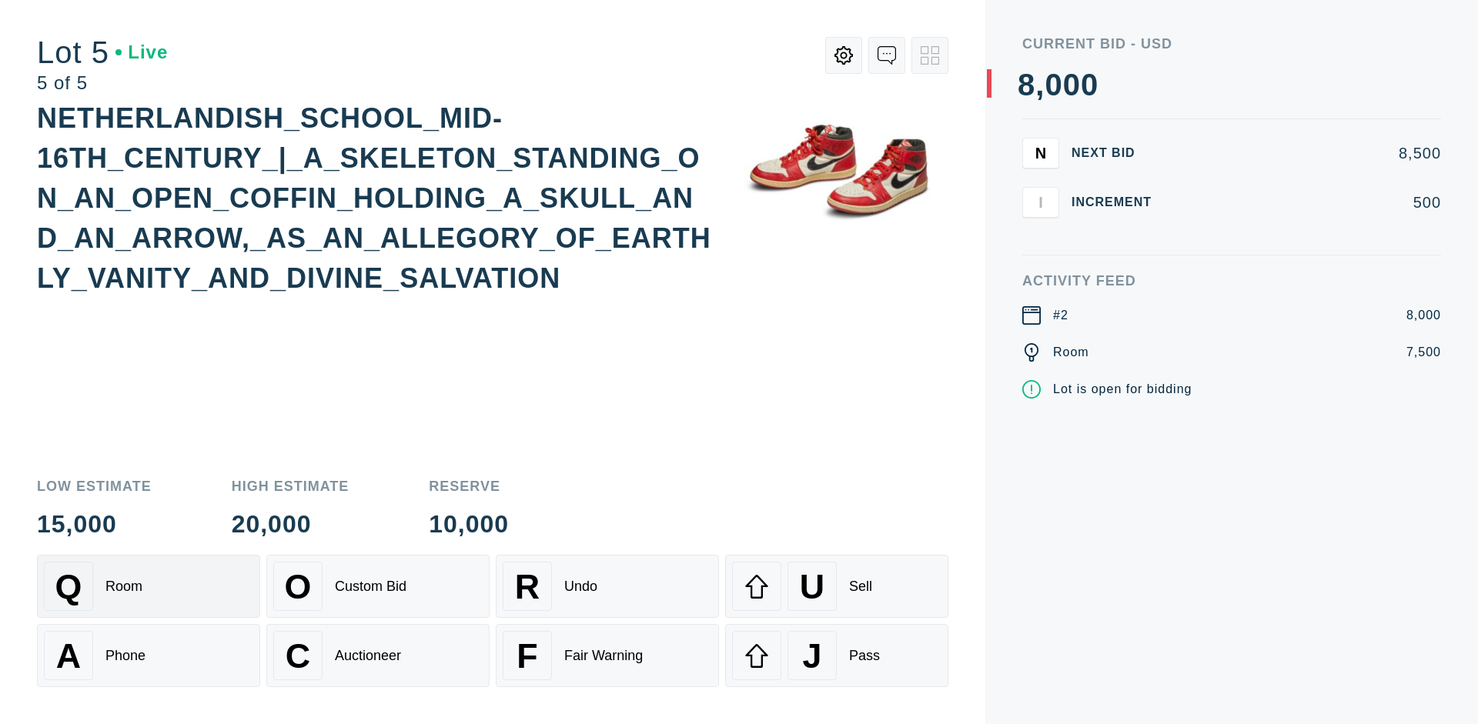
click at [149, 586] on div "Q Room" at bounding box center [148, 586] width 209 height 49
click at [837, 586] on div "U Sell" at bounding box center [836, 586] width 209 height 49
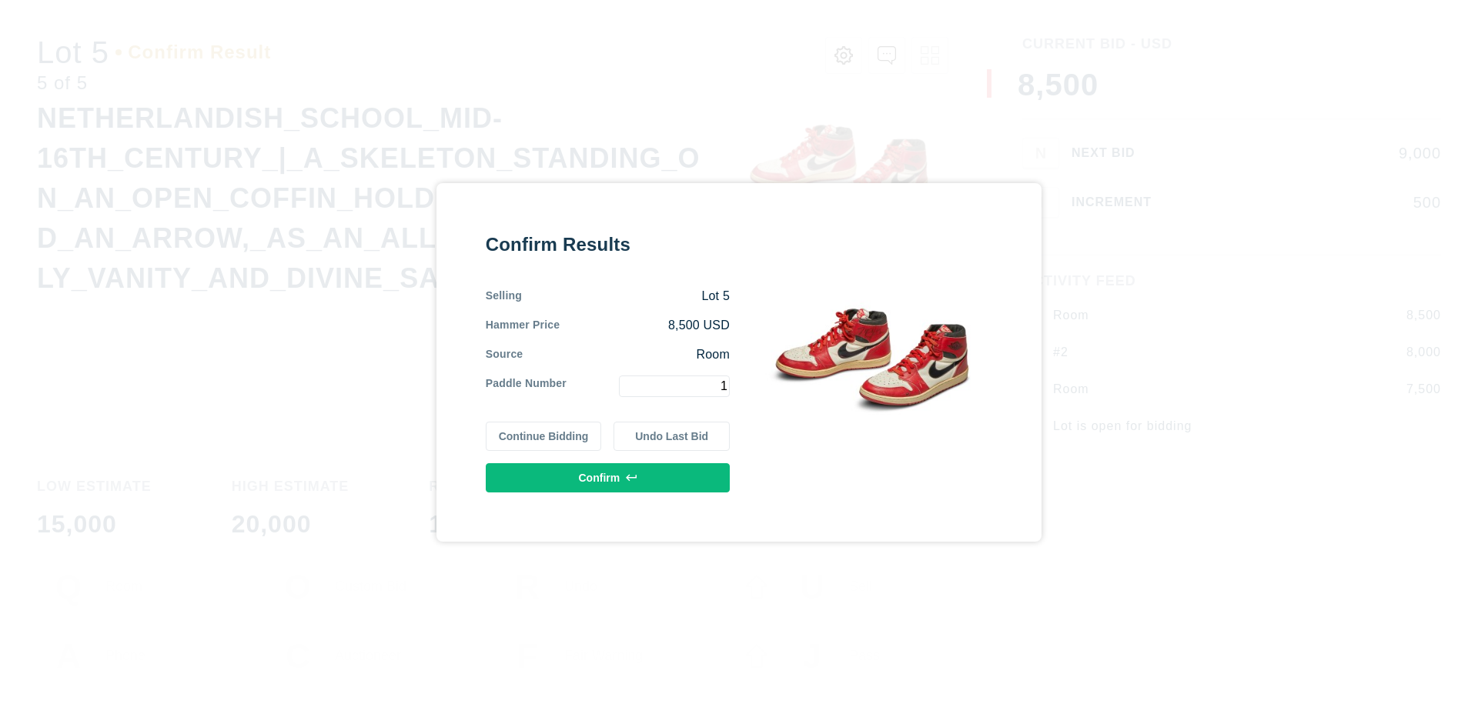
type input "1"
click at [608, 477] on button "Confirm" at bounding box center [608, 477] width 244 height 29
